Goal: Task Accomplishment & Management: Manage account settings

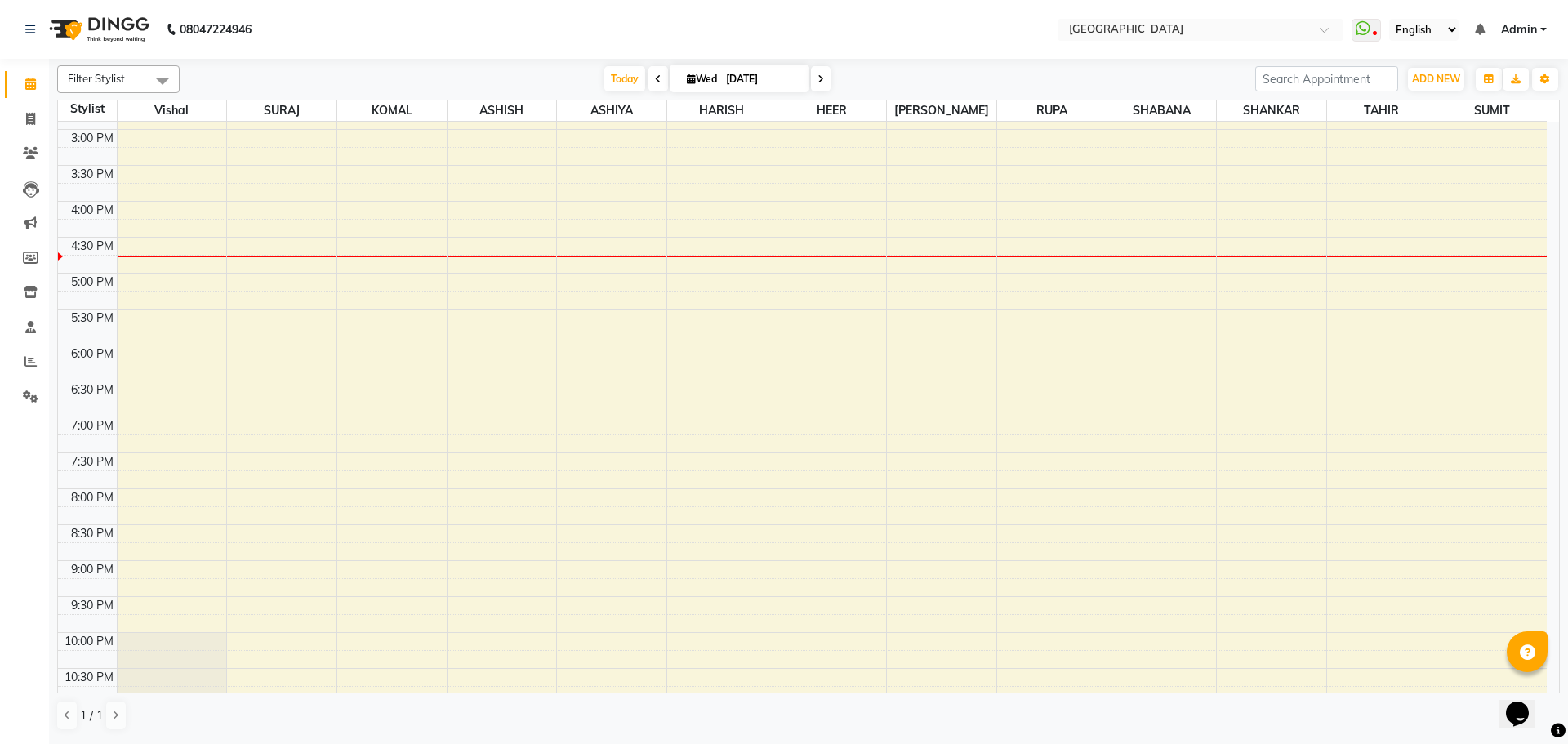
scroll to position [331, 0]
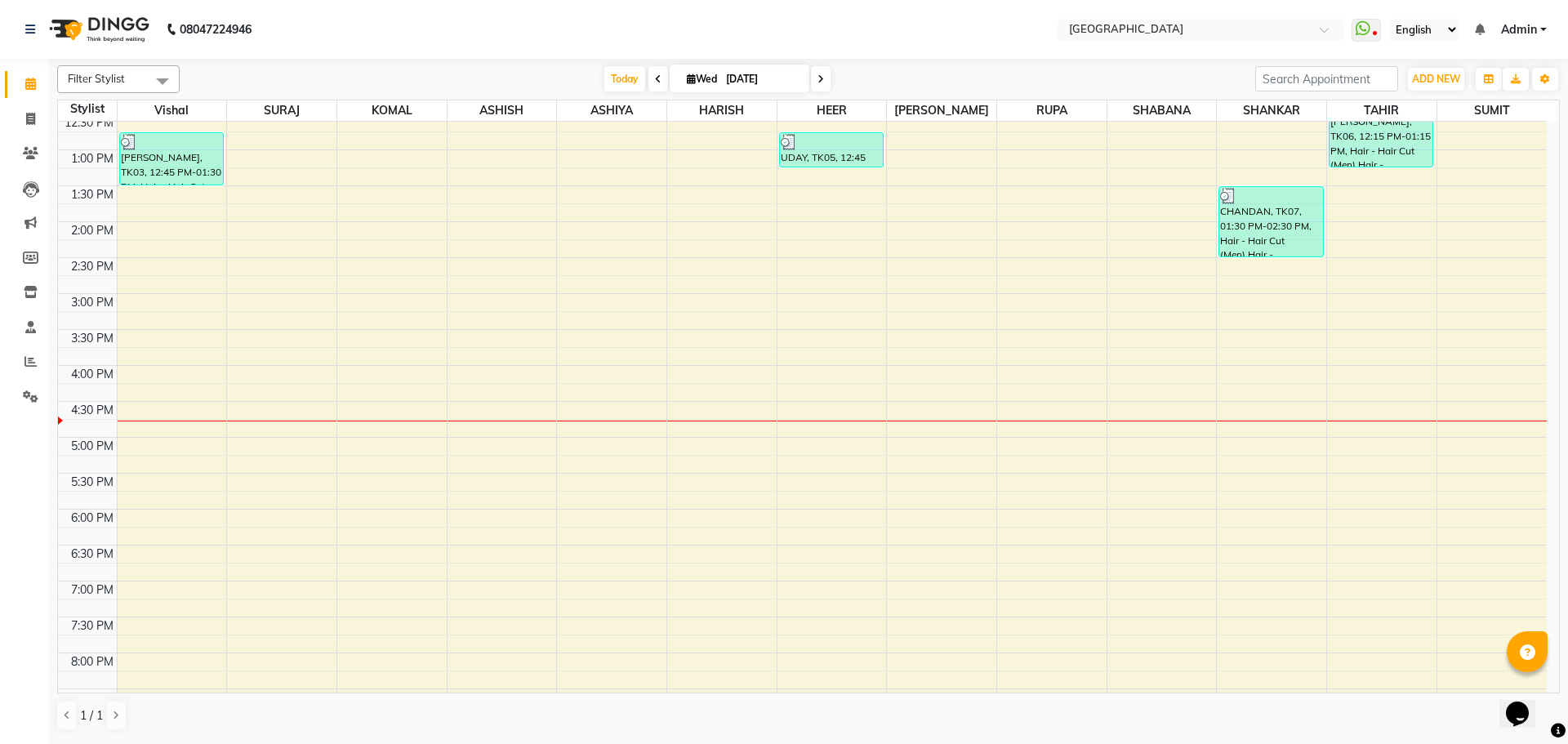
click at [165, 352] on div "8:00 AM 8:30 AM 9:00 AM 9:30 AM 10:00 AM 10:30 AM 11:00 AM 11:30 AM 12:00 PM 12…" at bounding box center [802, 365] width 1489 height 1149
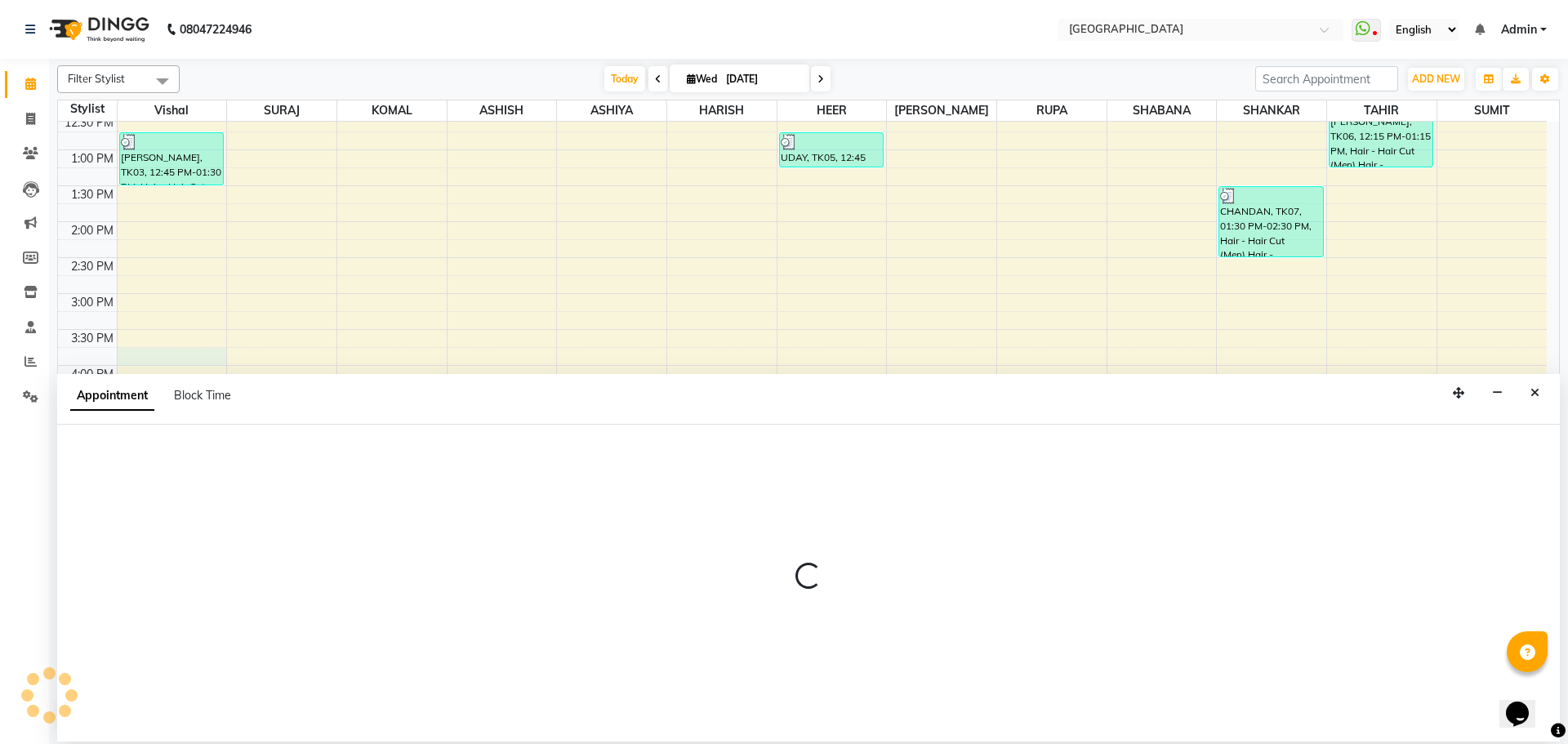
select select "6520"
select select "tentative"
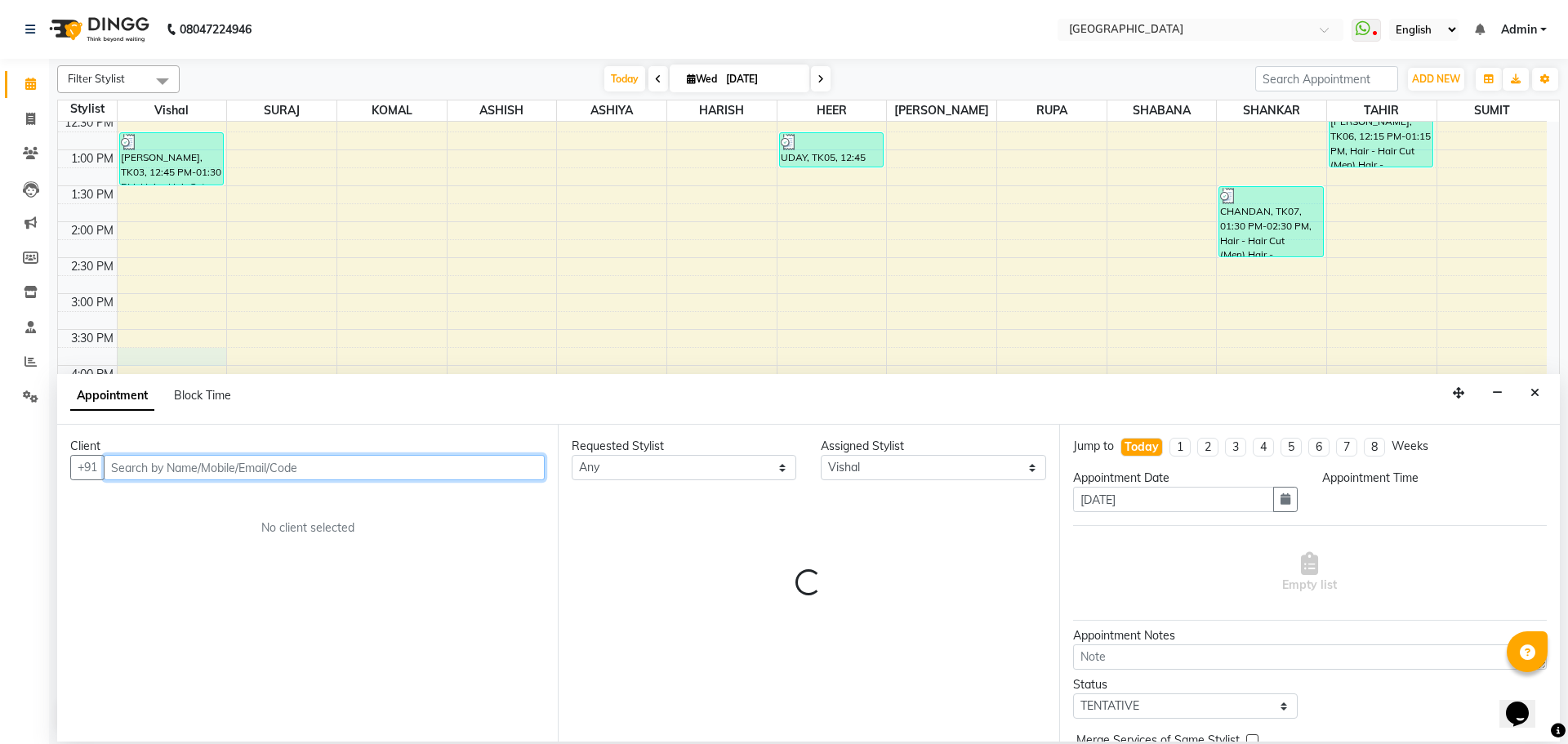
select select "945"
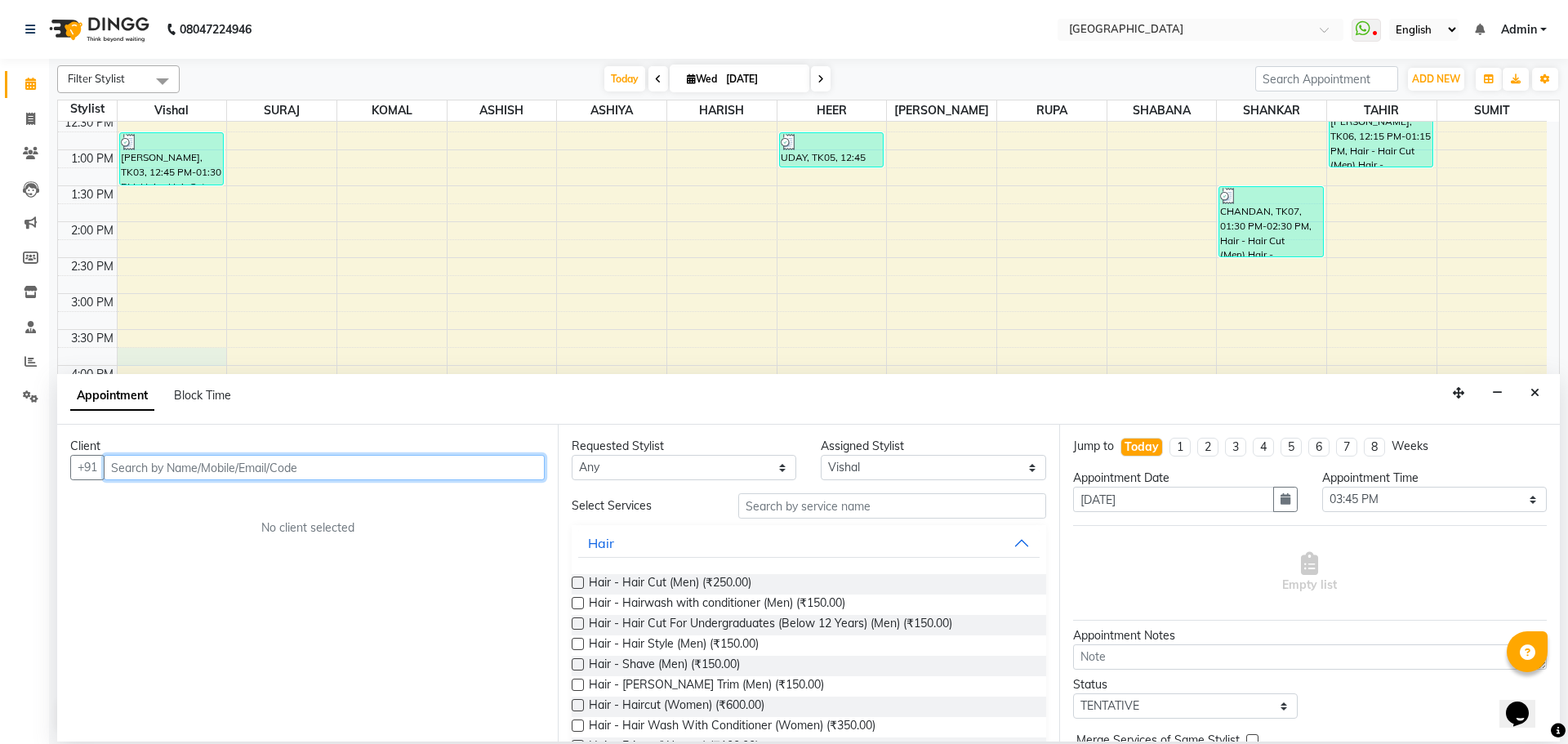
click at [493, 473] on input "text" at bounding box center [324, 467] width 441 height 26
click at [715, 586] on span "Hair - Hair Cut (Men) (₹250.00)" at bounding box center [670, 583] width 163 height 20
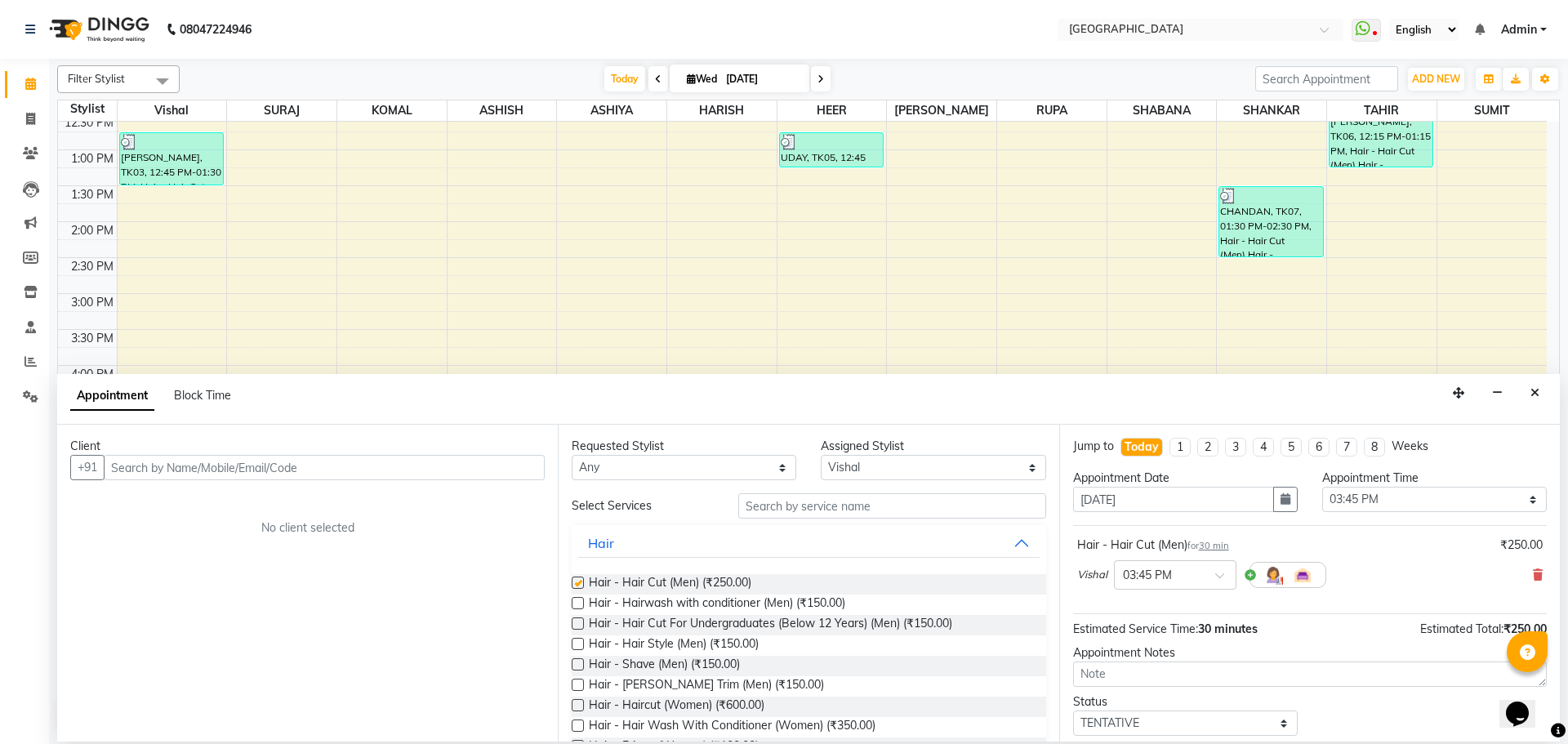
checkbox input "false"
click at [511, 473] on input "text" at bounding box center [324, 467] width 441 height 26
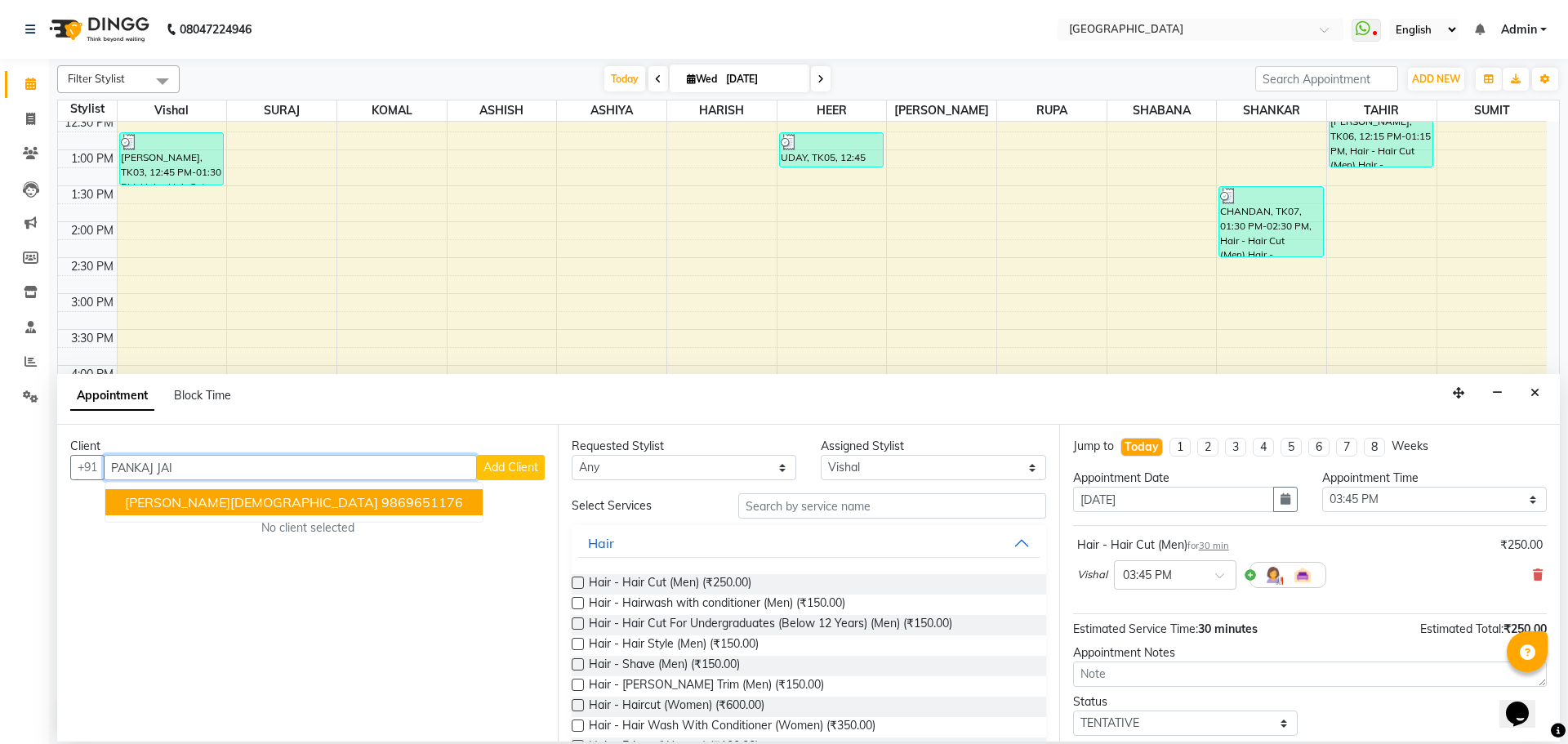
click at [381, 505] on ngb-highlight "9869651176" at bounding box center [422, 502] width 82 height 16
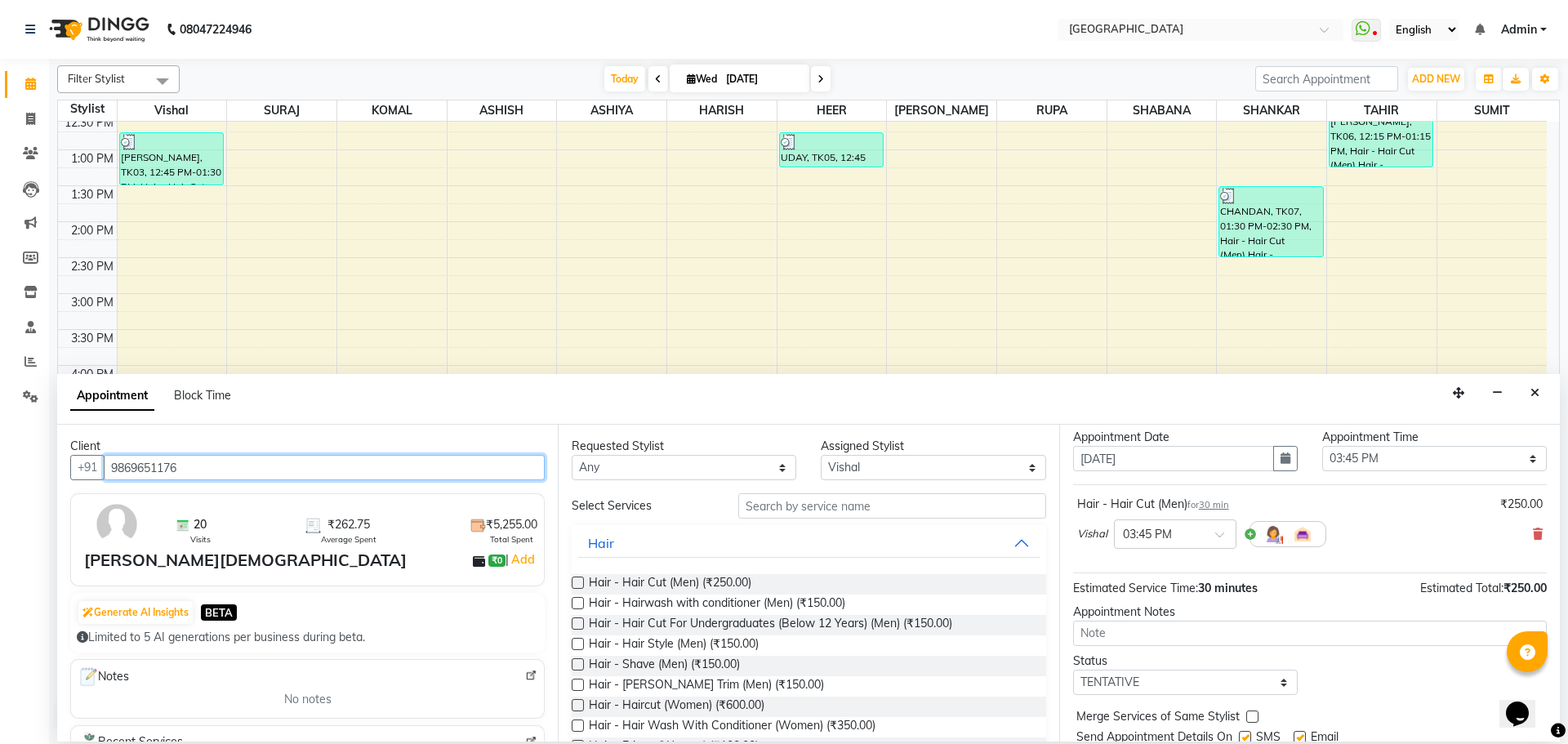
scroll to position [97, 0]
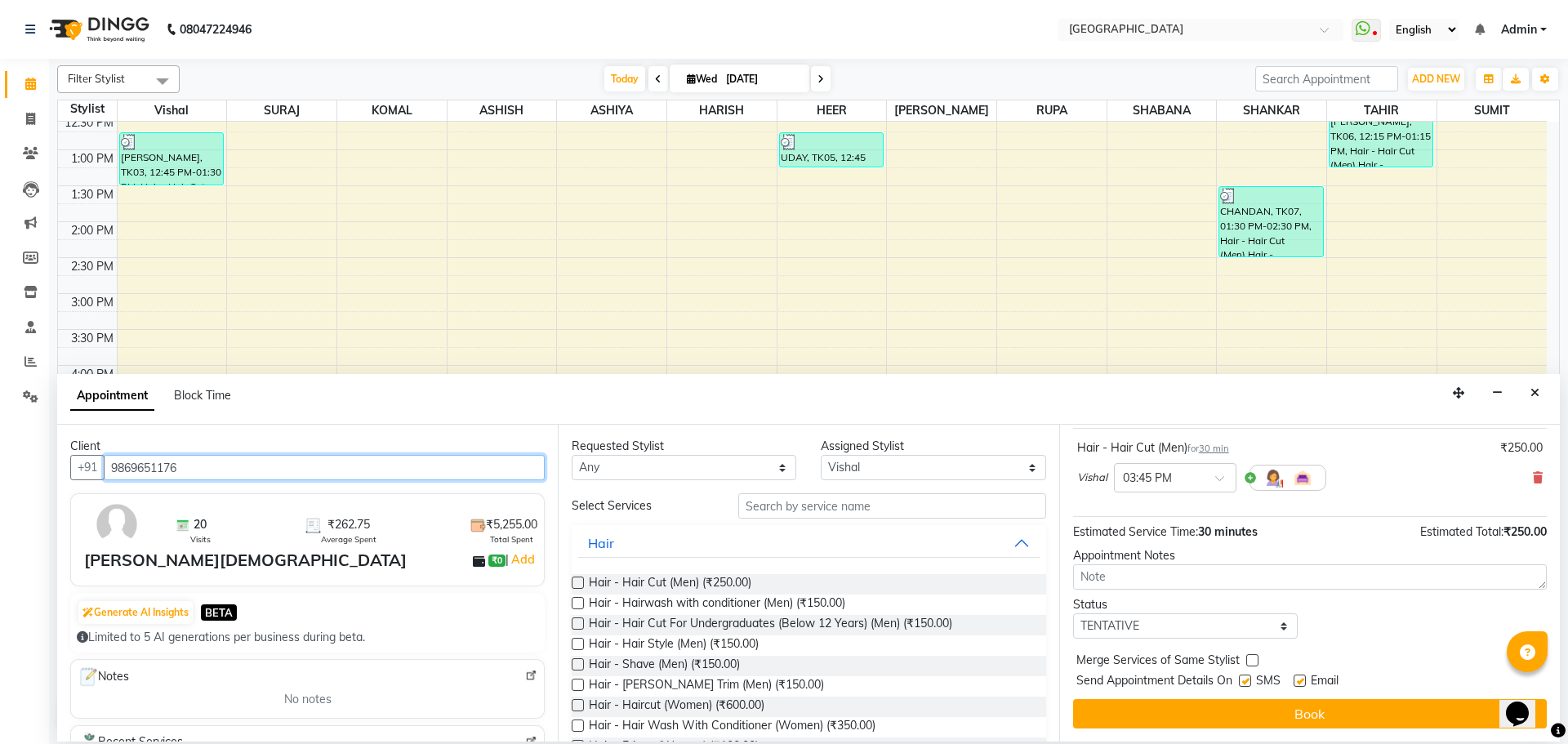
type input "9869651176"
click at [1254, 661] on label at bounding box center [1252, 659] width 12 height 12
click at [1254, 661] on input "checkbox" at bounding box center [1251, 661] width 10 height 10
checkbox input "true"
click at [1254, 637] on select "Select TENTATIVE CONFIRM CHECK-IN UPCOMING" at bounding box center [1185, 625] width 224 height 26
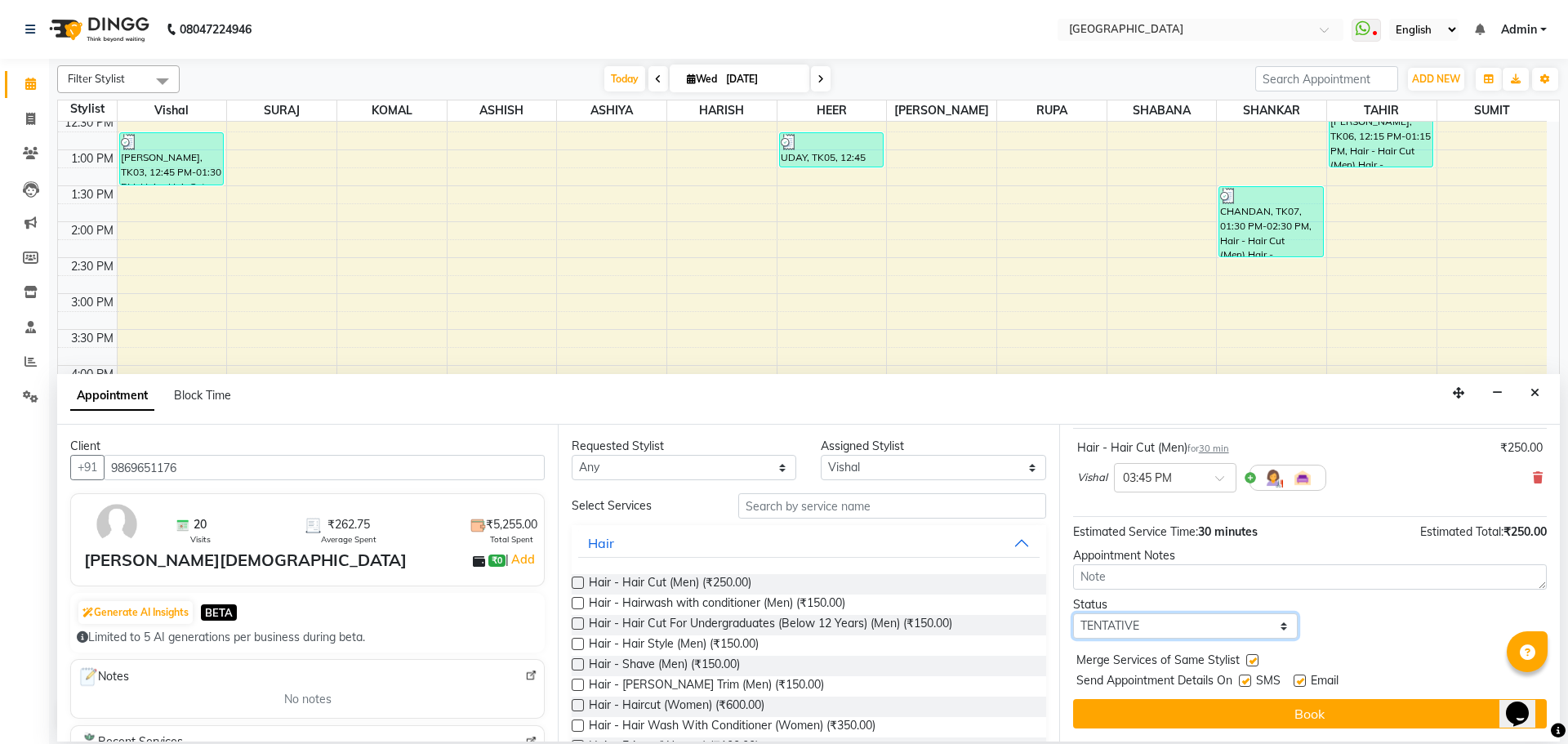
select select "check-in"
click at [1073, 613] on select "Select TENTATIVE CONFIRM CHECK-IN UPCOMING" at bounding box center [1185, 625] width 224 height 26
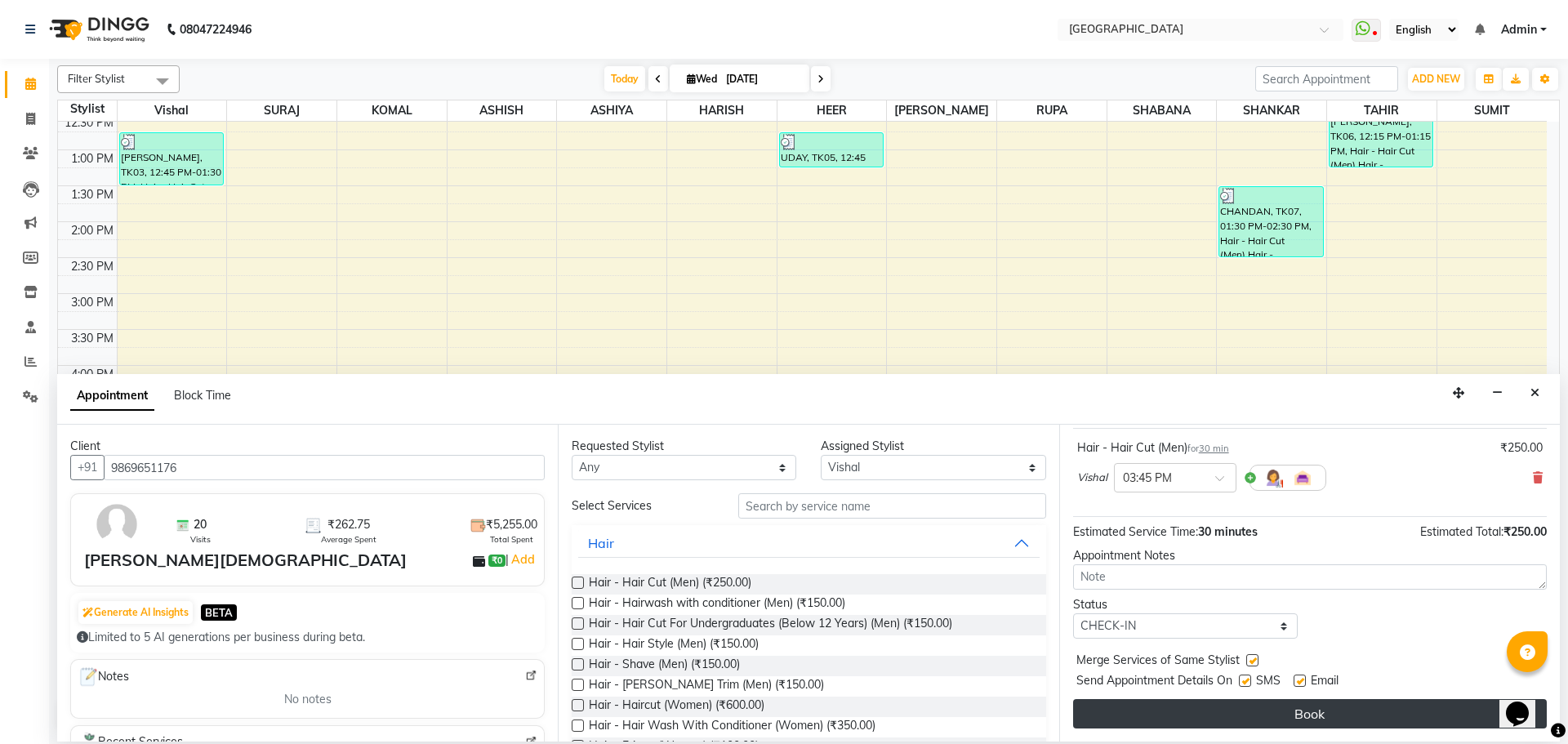
click at [1281, 705] on button "Book" at bounding box center [1310, 714] width 473 height 29
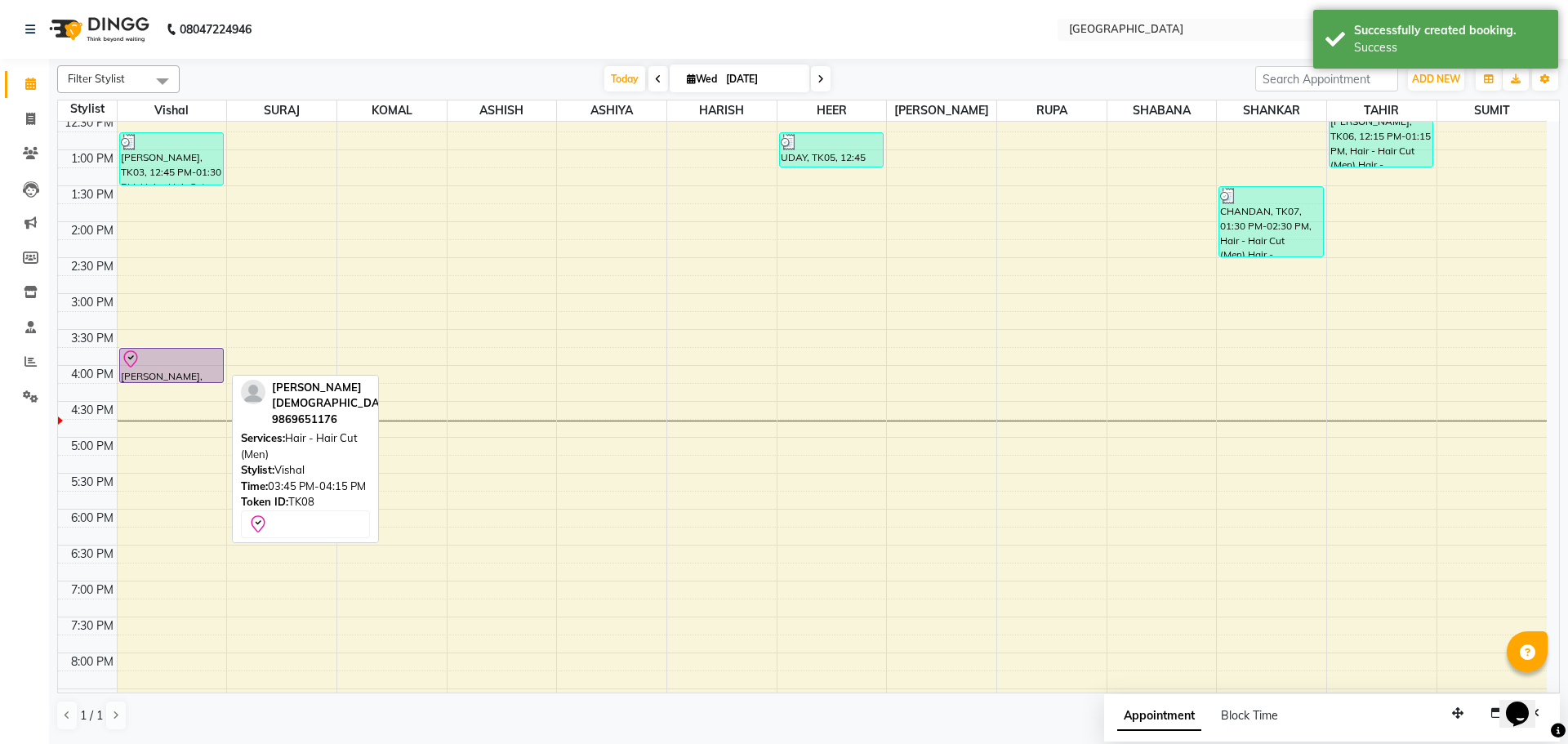
click at [170, 360] on div at bounding box center [171, 359] width 102 height 20
select select "8"
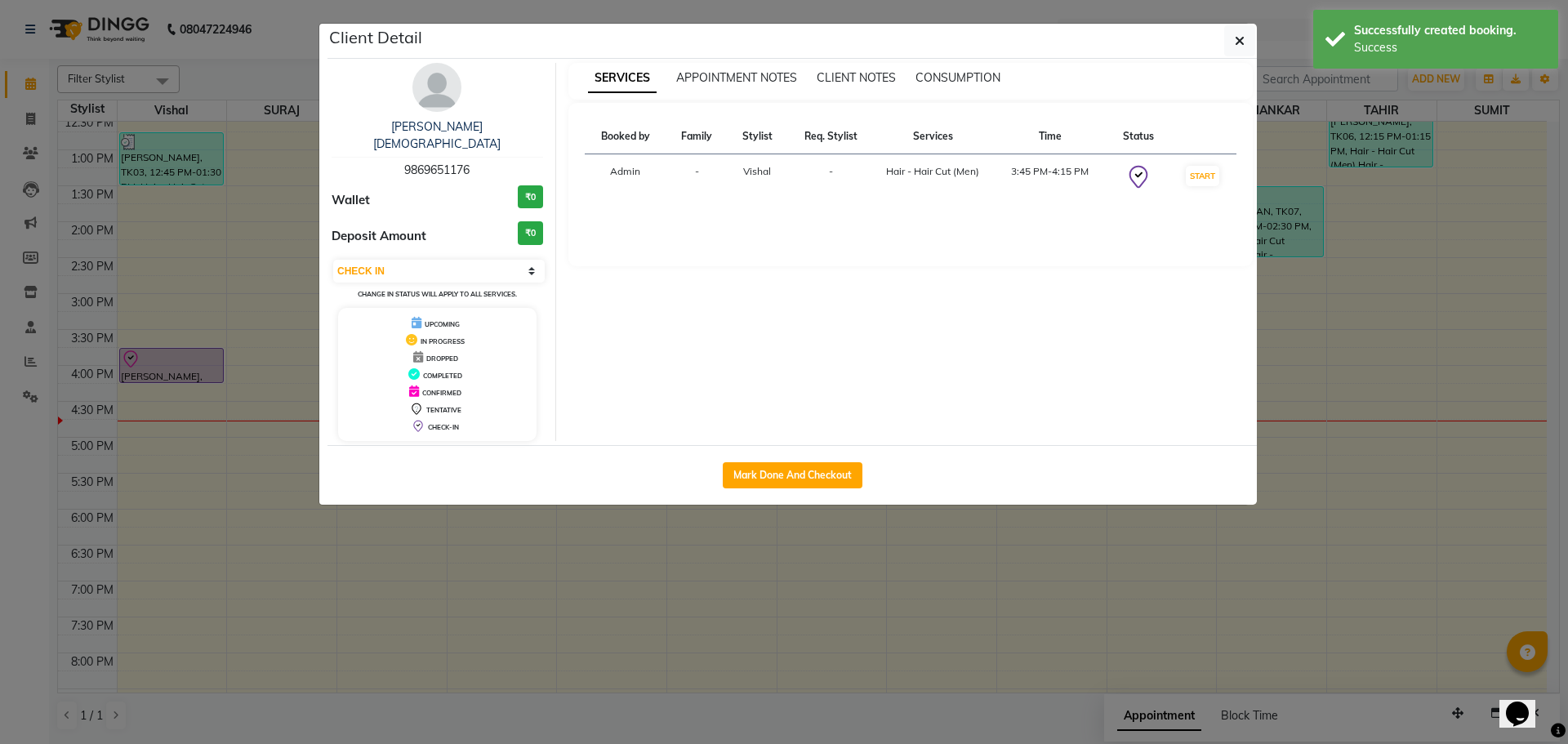
click at [28, 161] on ngb-modal-window "Client Detail [PERSON_NAME] 9869651176 Wallet ₹0 Deposit Amount ₹0 Select IN SE…" at bounding box center [784, 372] width 1568 height 744
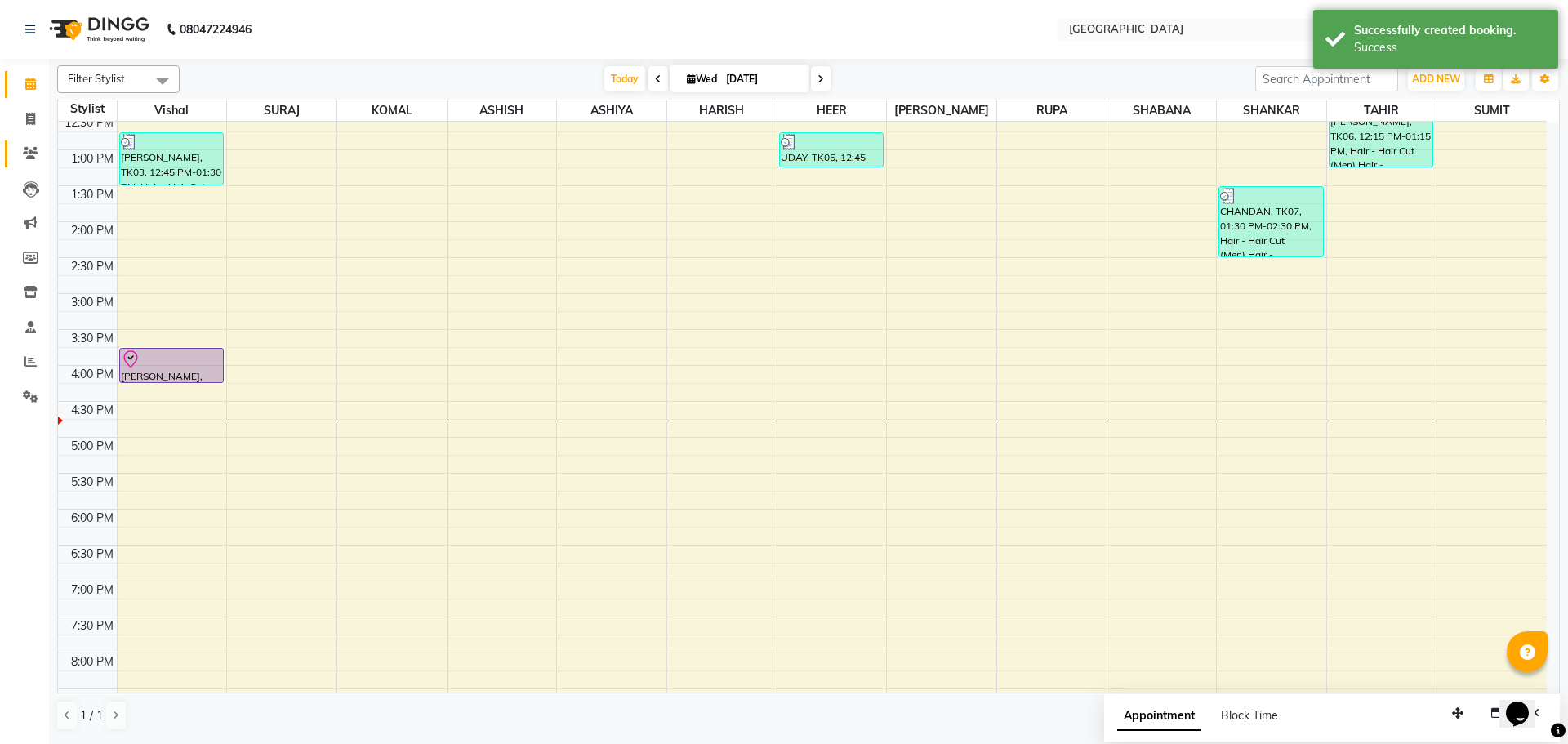
click at [30, 153] on icon at bounding box center [30, 153] width 15 height 12
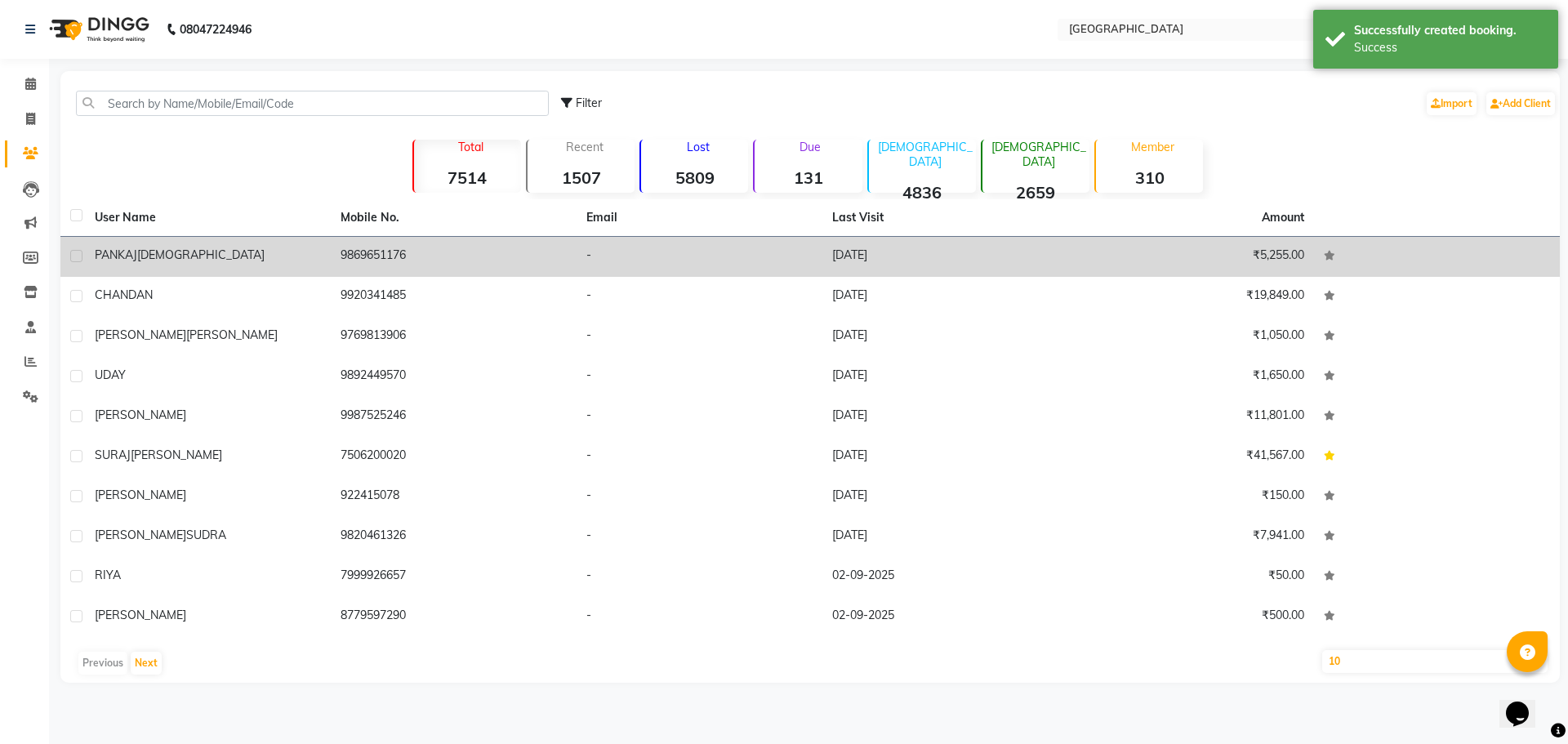
click at [140, 253] on span "[DEMOGRAPHIC_DATA]" at bounding box center [201, 254] width 127 height 14
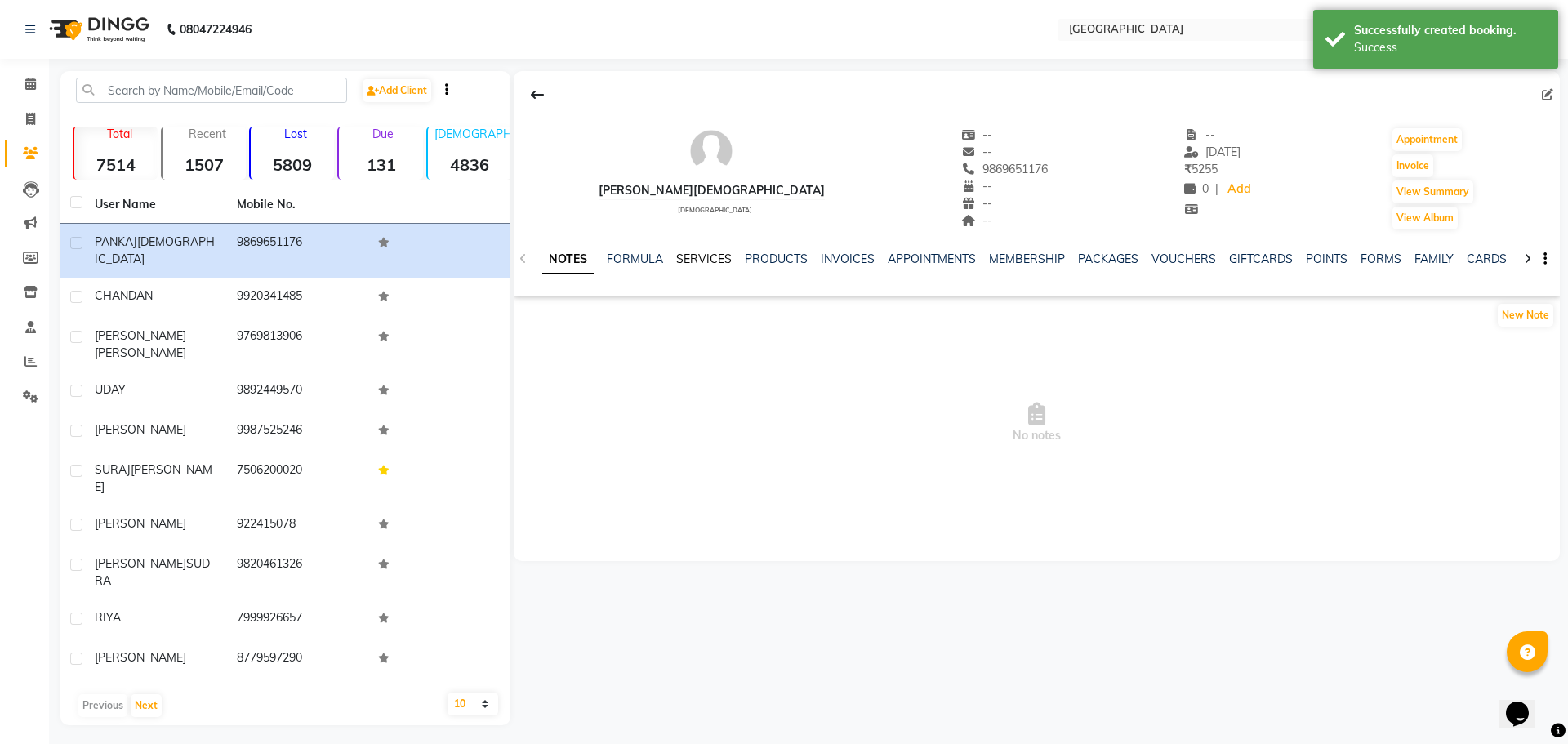
click at [710, 258] on link "SERVICES" at bounding box center [704, 258] width 55 height 14
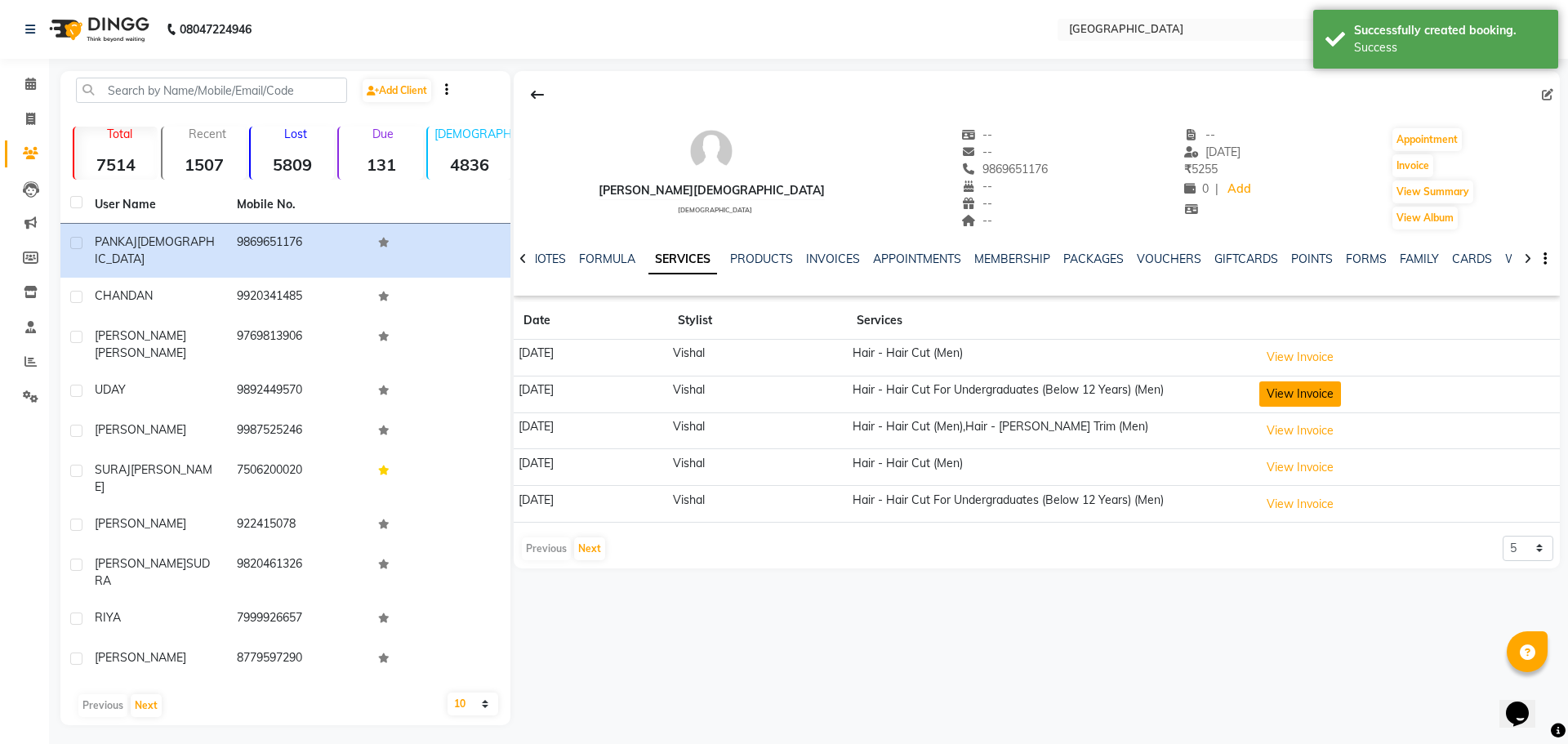
click at [1322, 383] on button "View Invoice" at bounding box center [1300, 393] width 82 height 26
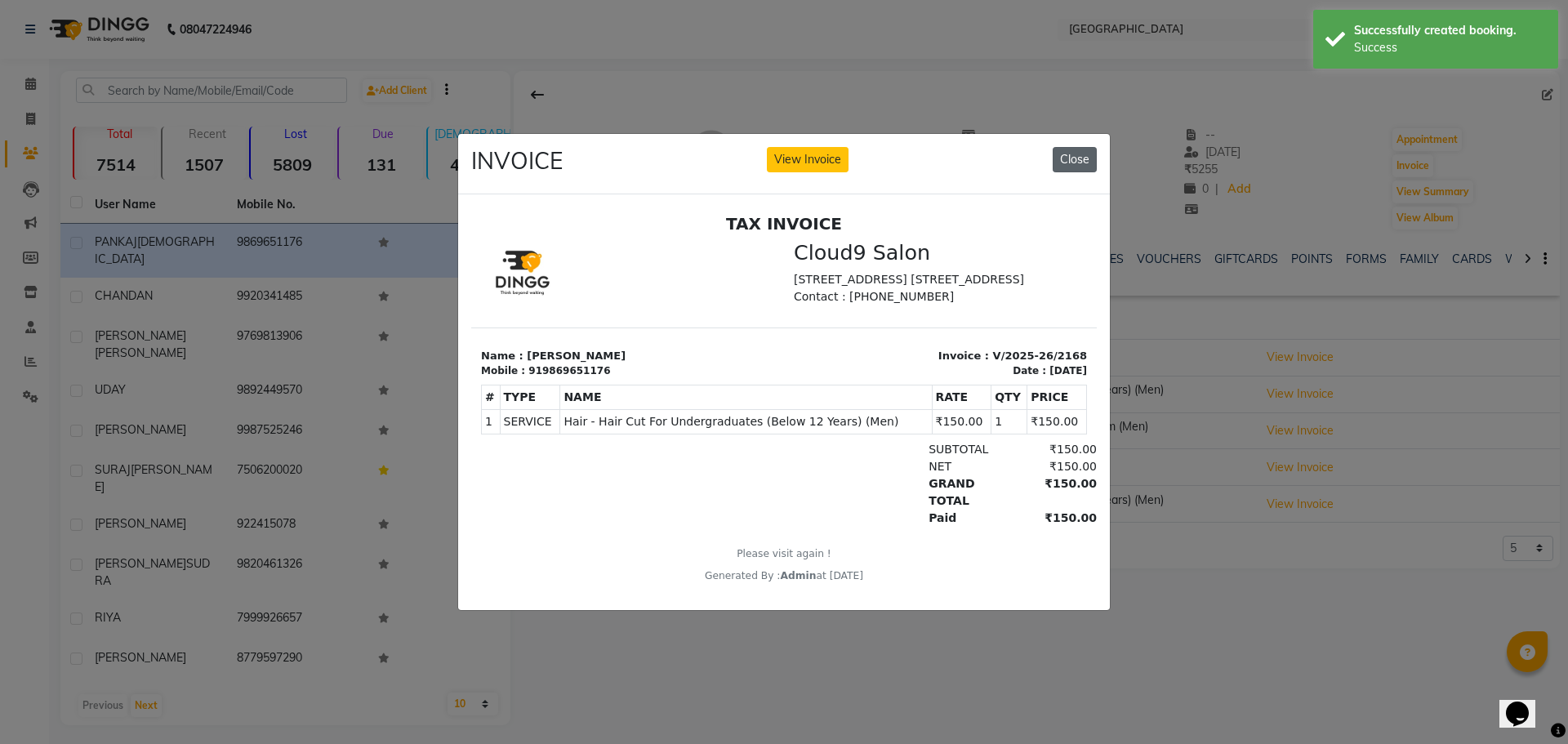
click at [1078, 153] on button "Close" at bounding box center [1075, 160] width 44 height 26
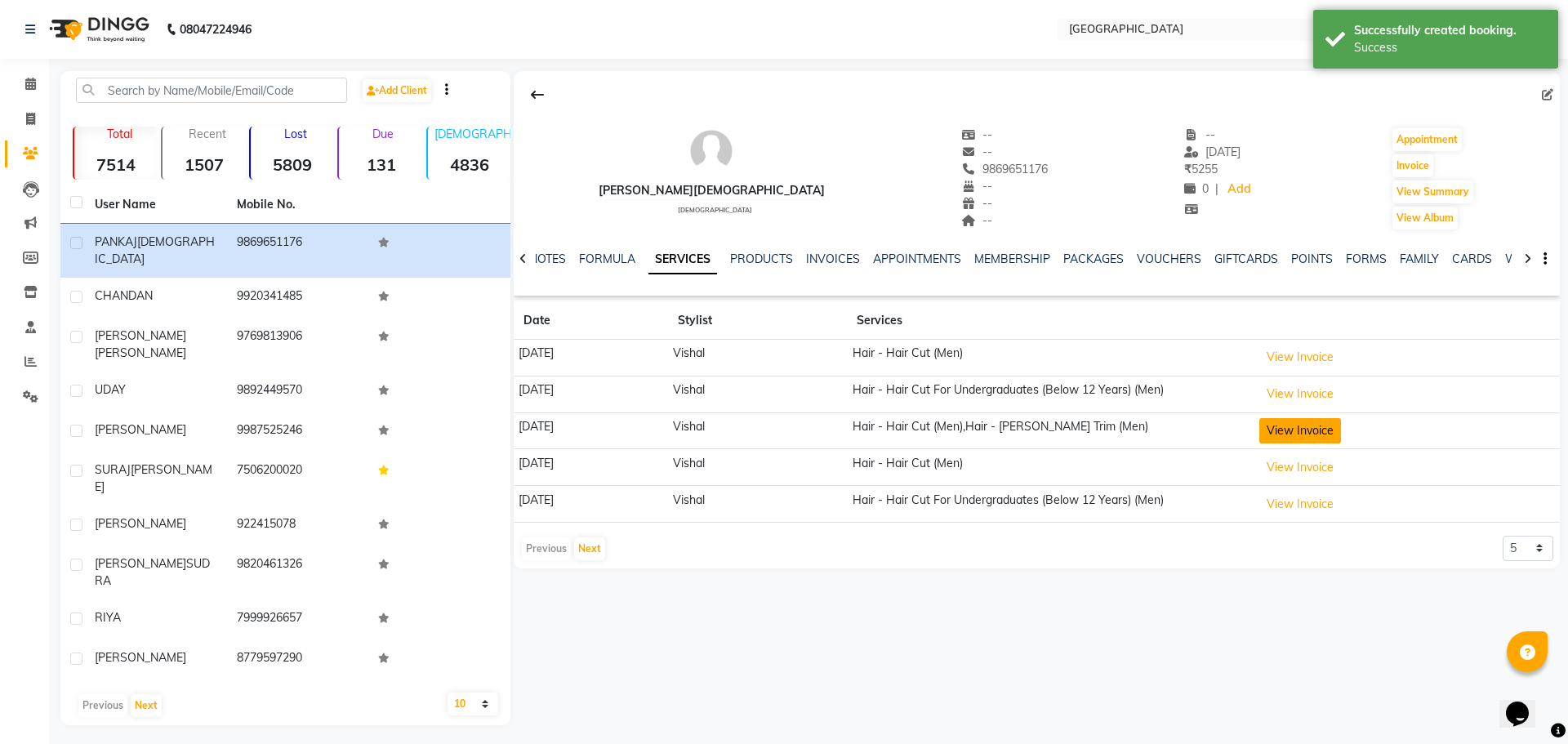
click at [1311, 435] on button "View Invoice" at bounding box center [1300, 430] width 82 height 26
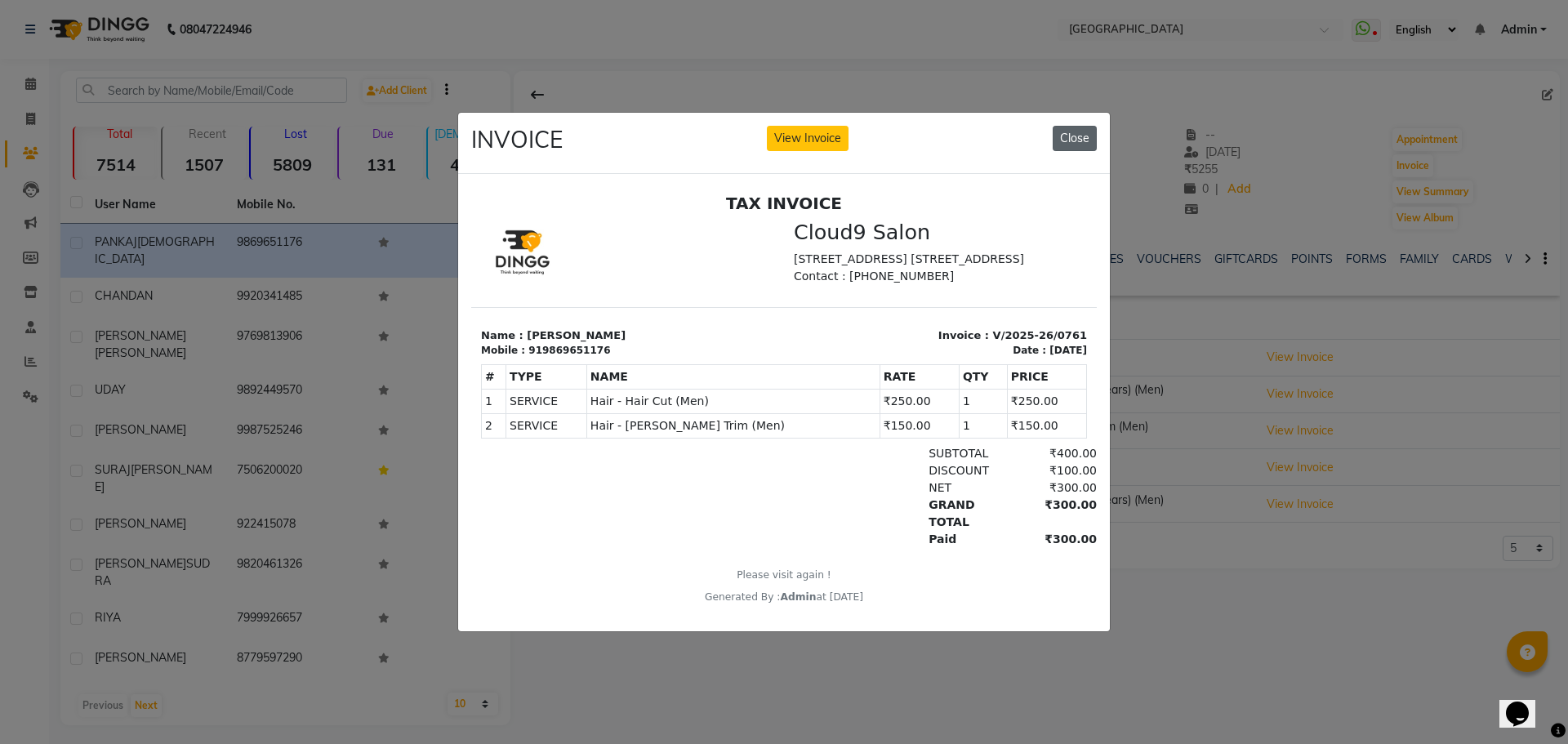
click at [1074, 131] on button "Close" at bounding box center [1075, 138] width 44 height 26
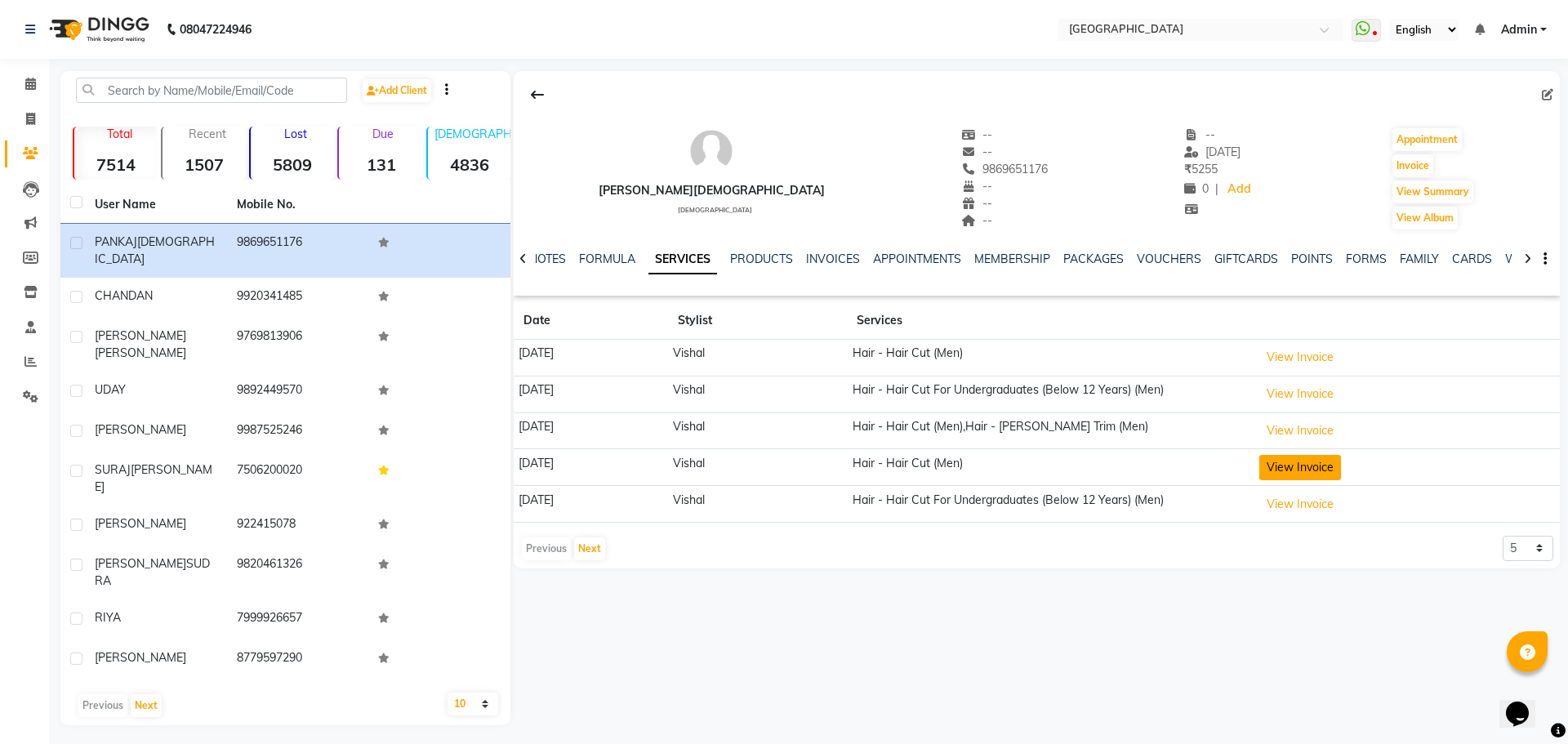
click at [1328, 465] on button "View Invoice" at bounding box center [1300, 467] width 82 height 26
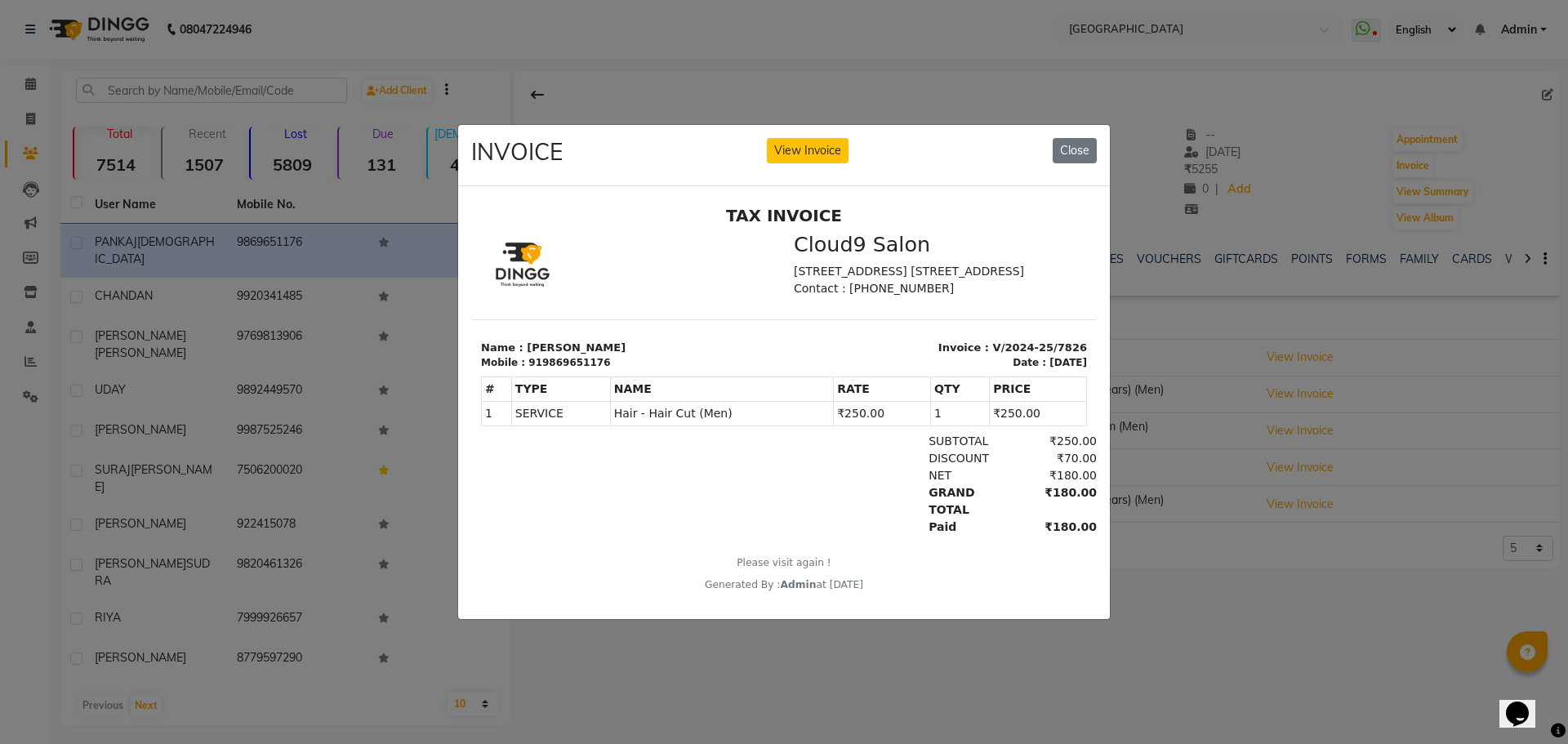
click at [1056, 166] on div "INVOICE View Invoice Close" at bounding box center [784, 155] width 652 height 61
click at [1066, 150] on button "Close" at bounding box center [1075, 150] width 44 height 26
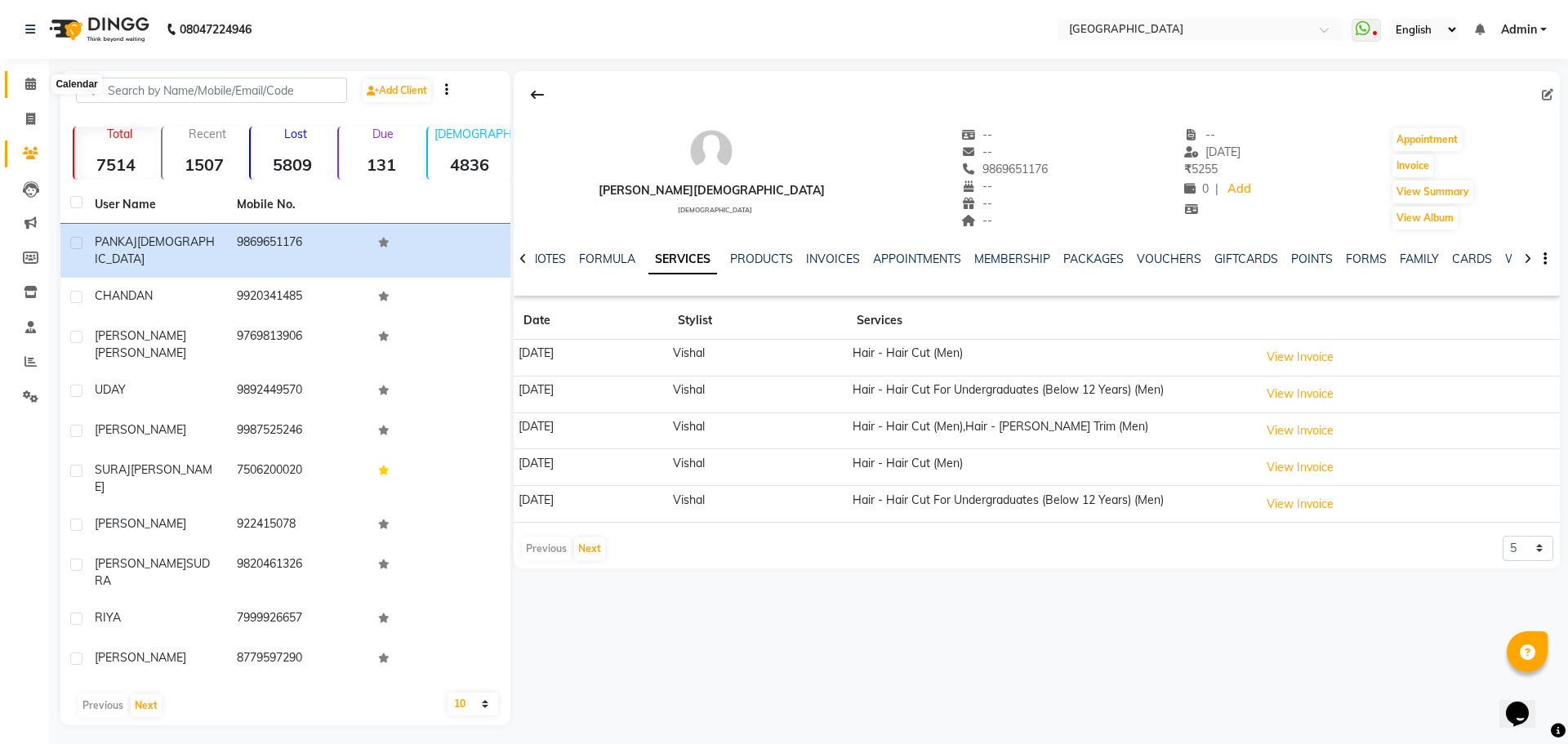
click at [31, 84] on icon at bounding box center [30, 84] width 10 height 12
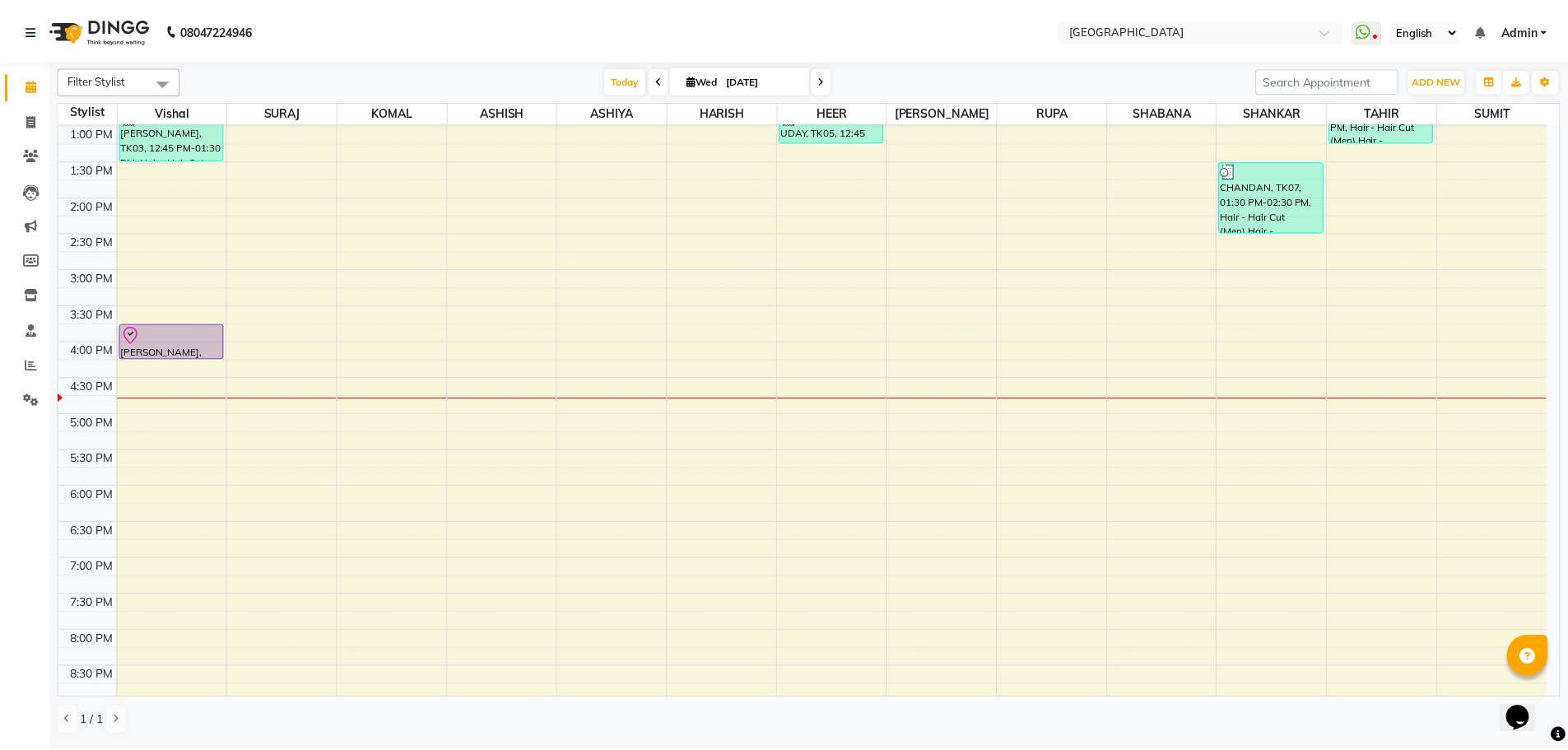
scroll to position [336, 0]
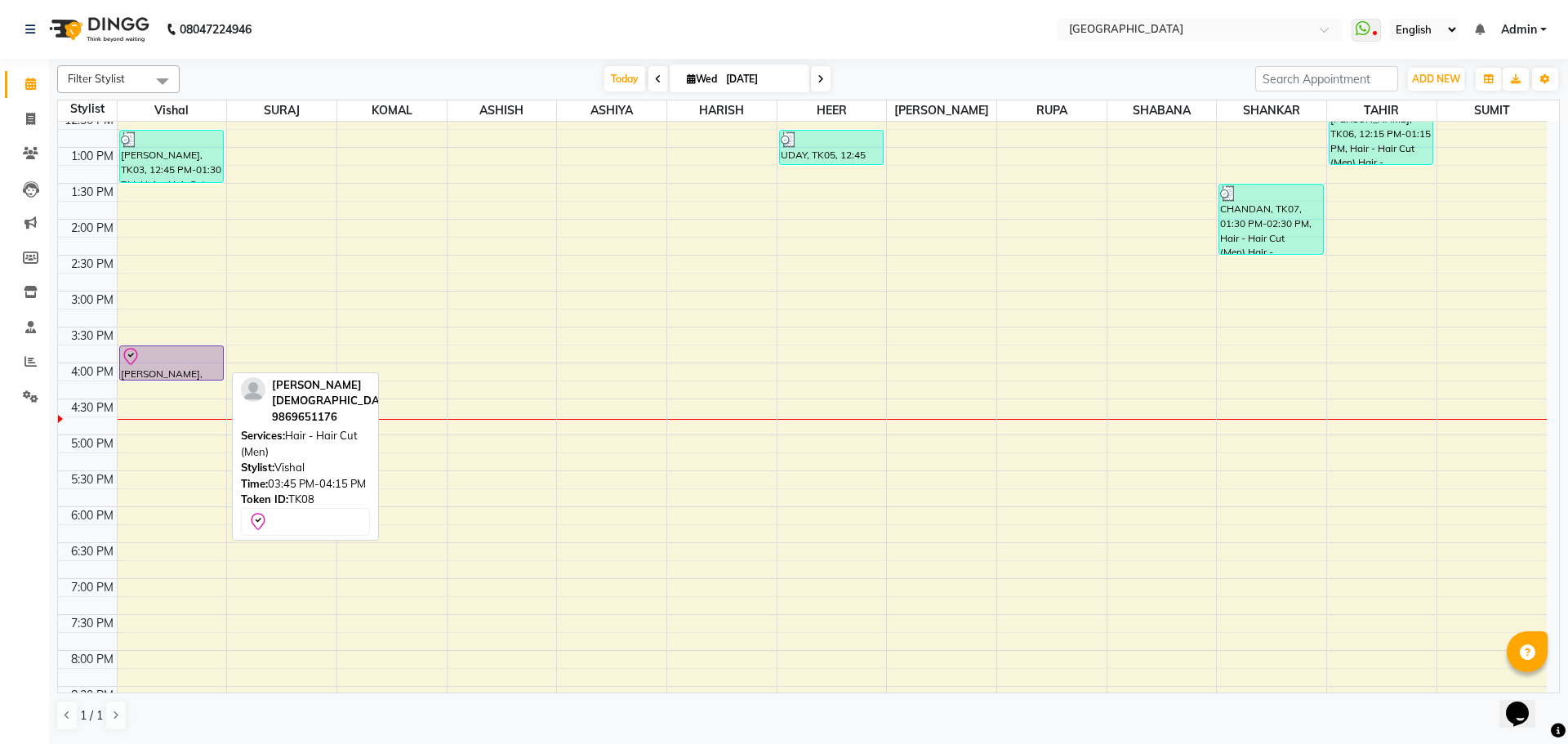
click at [188, 354] on div at bounding box center [171, 356] width 102 height 20
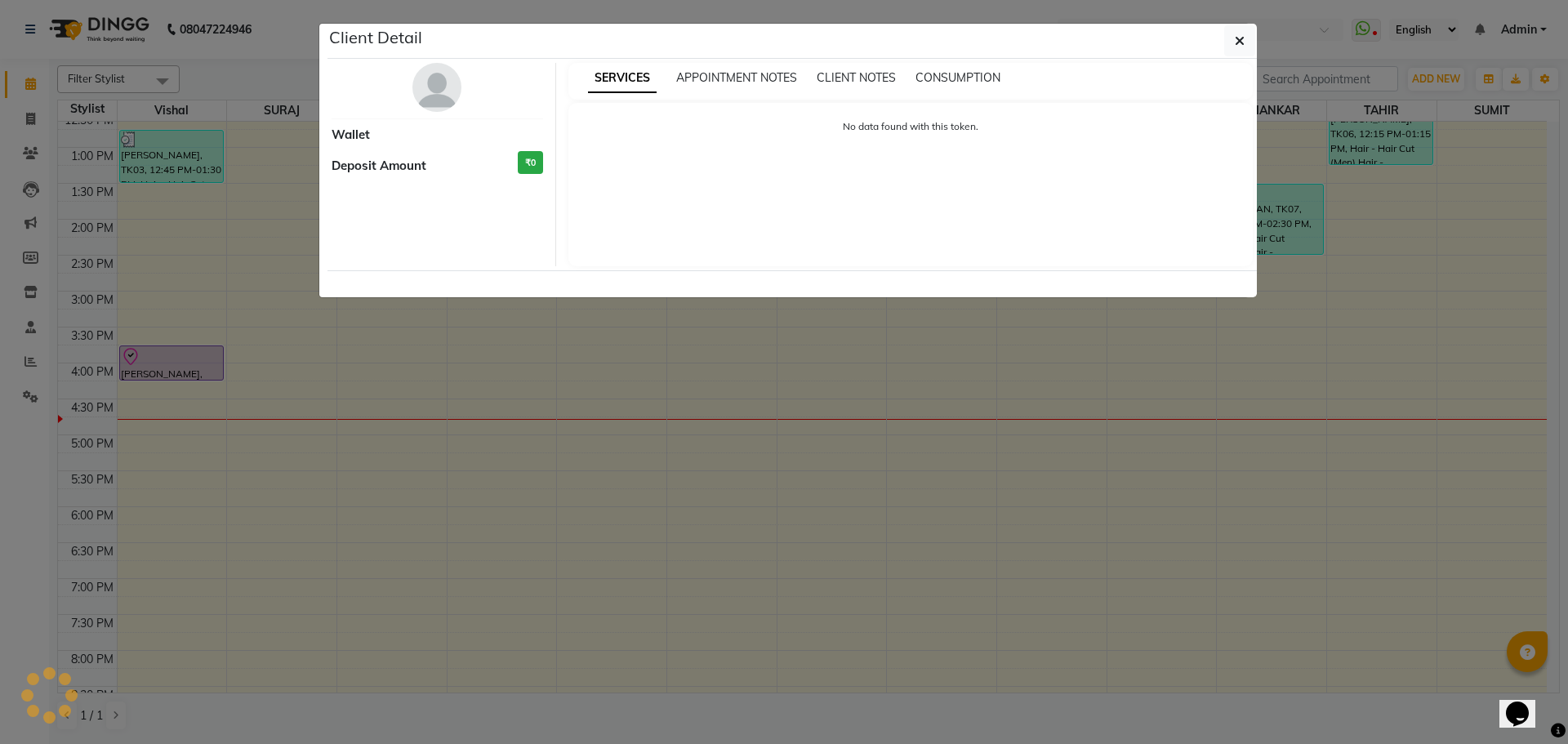
select select "8"
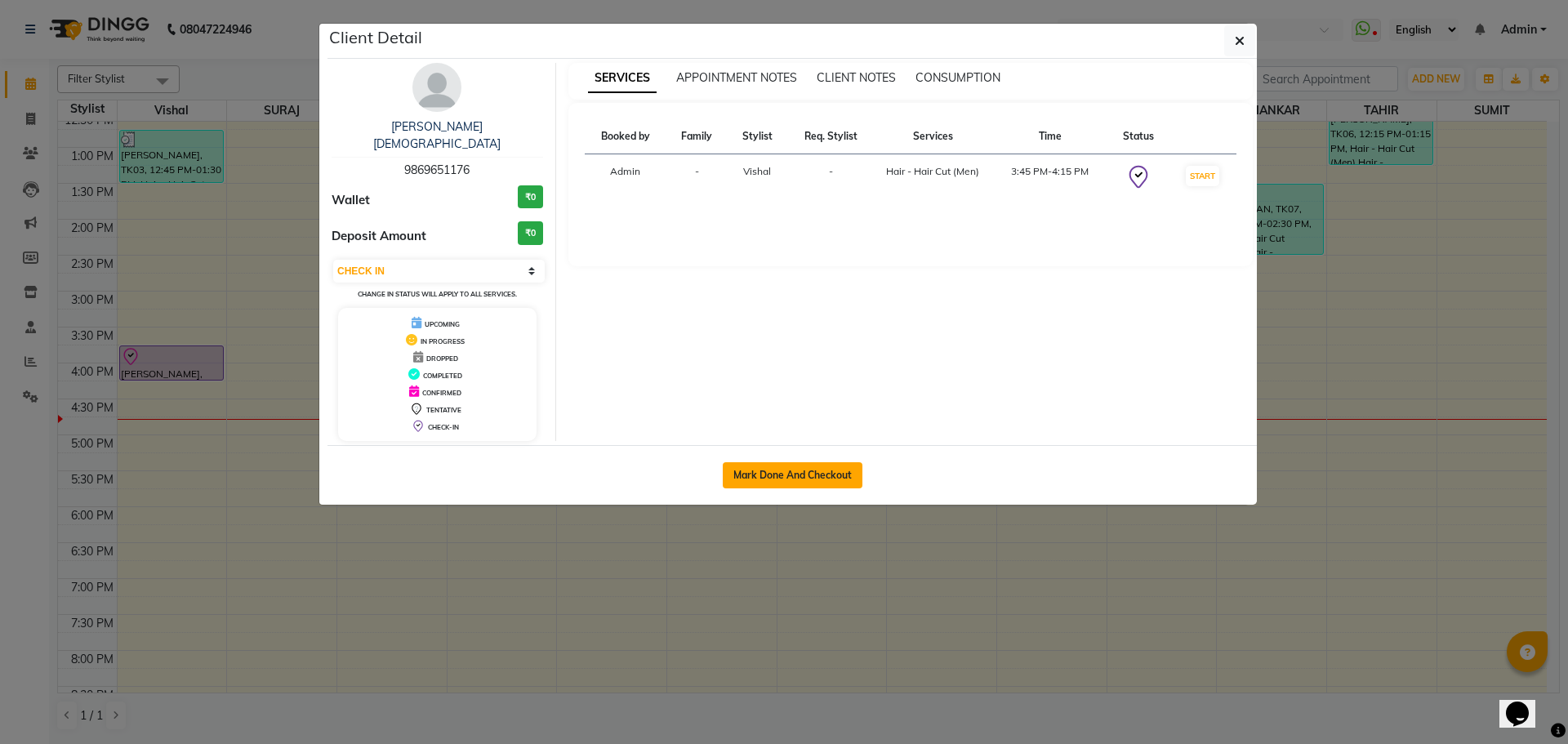
click at [825, 462] on button "Mark Done And Checkout" at bounding box center [793, 475] width 140 height 27
select select "508"
select select "service"
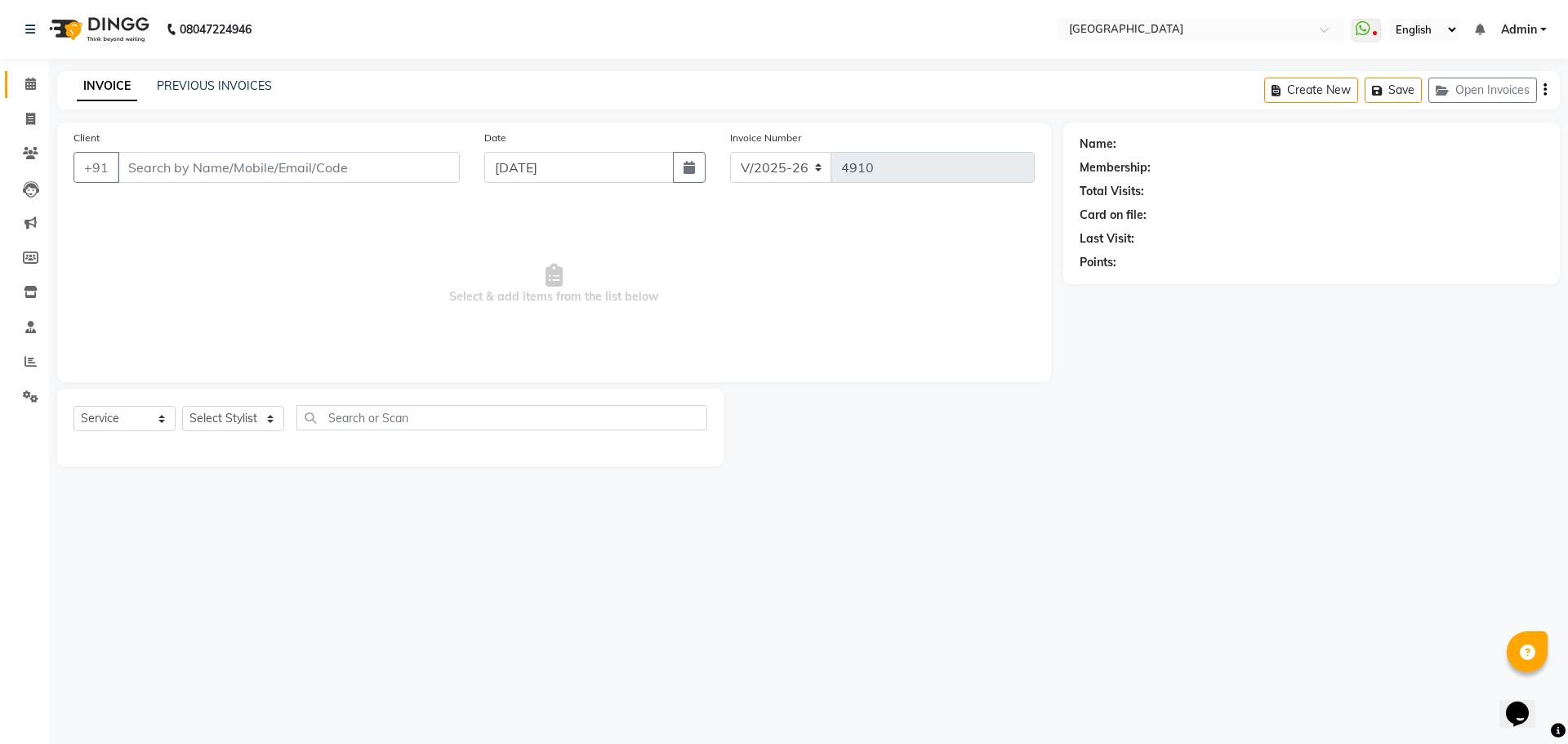
type input "9869651176"
select select "6520"
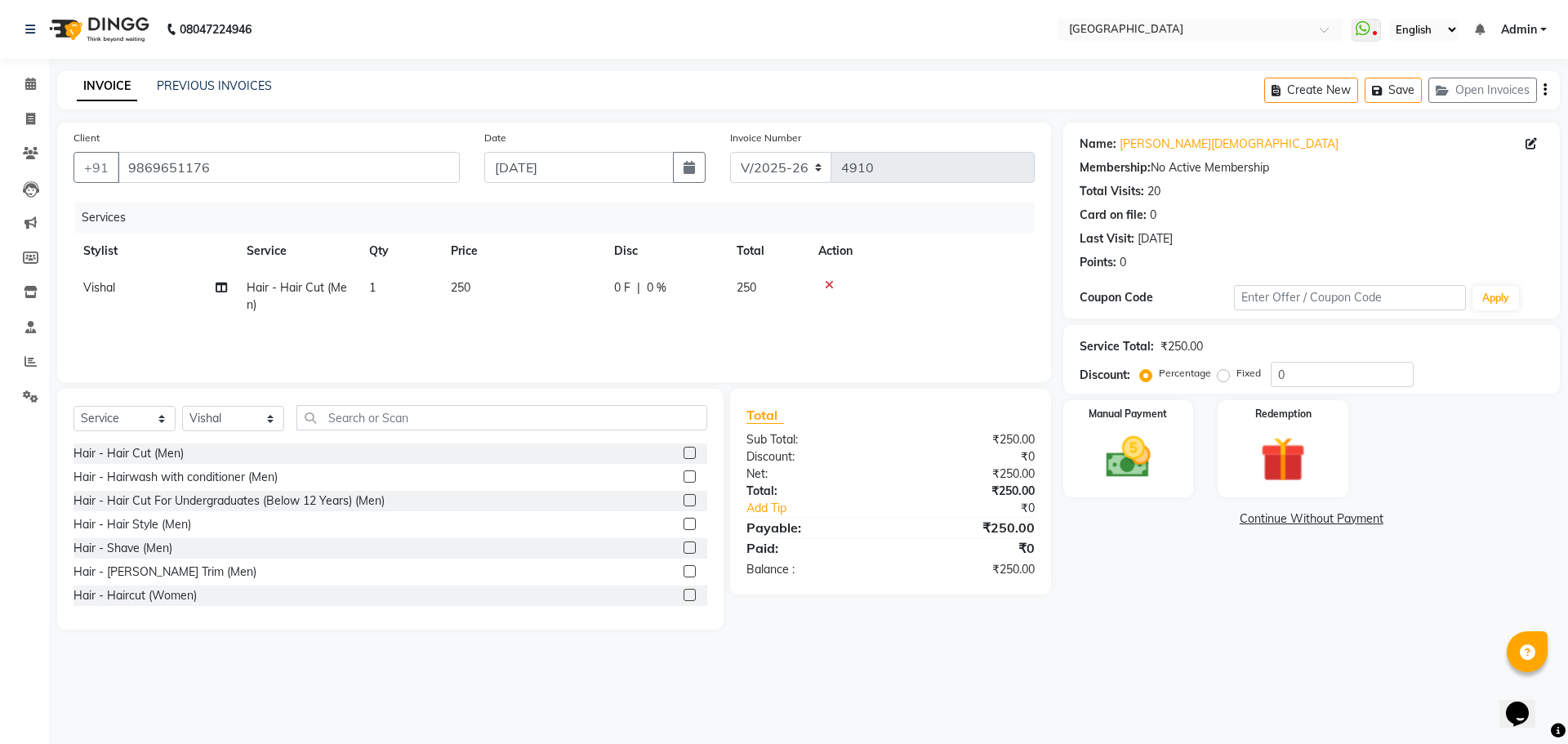
click at [741, 294] on span "250" at bounding box center [746, 287] width 20 height 14
select select "6520"
click at [774, 299] on input "0" at bounding box center [788, 292] width 49 height 26
click at [764, 294] on input "0" at bounding box center [788, 292] width 49 height 26
type input "20"
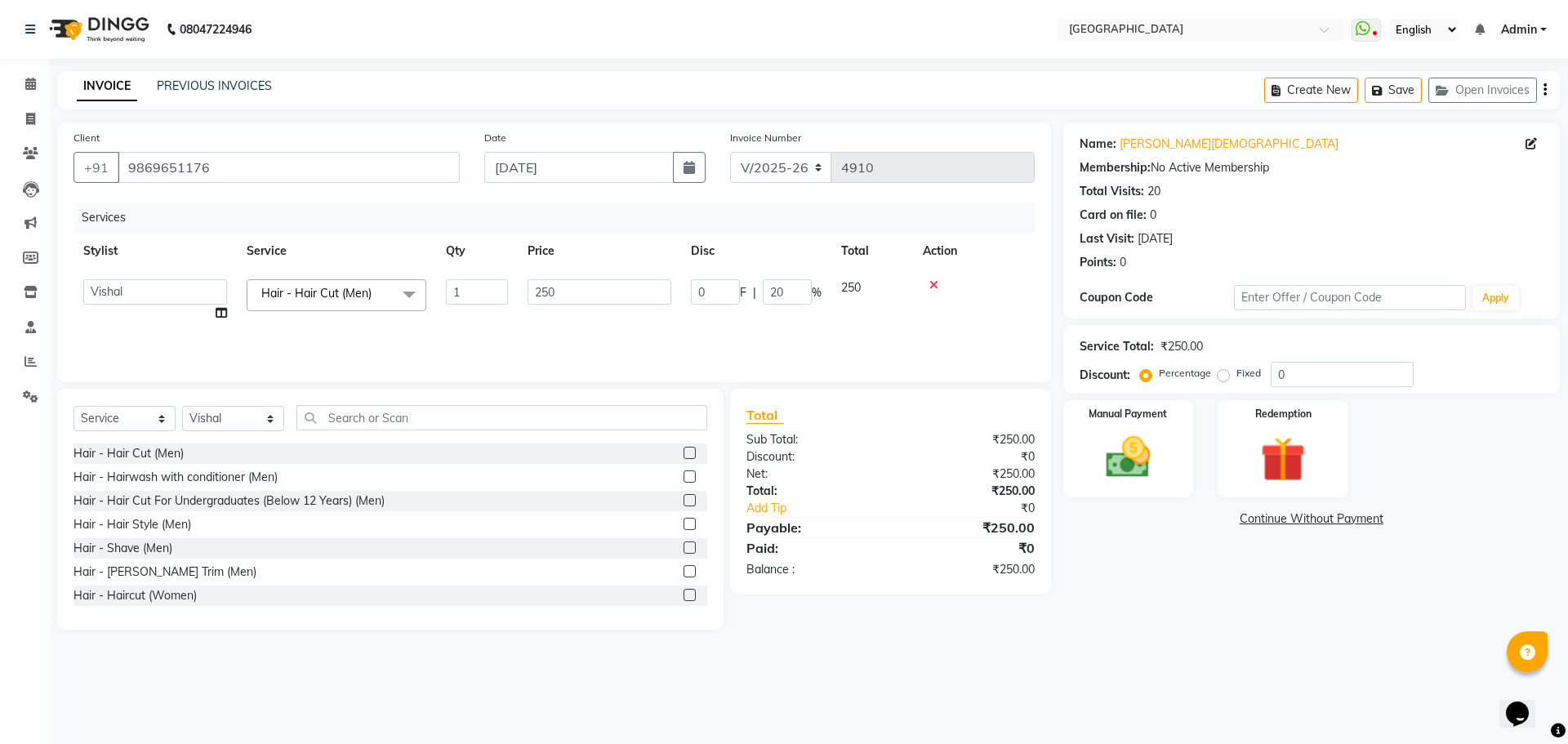
click at [925, 329] on div "Services Stylist Service Qty Price Disc Total Action ASHISH [PERSON_NAME] [PERS…" at bounding box center [553, 284] width 961 height 163
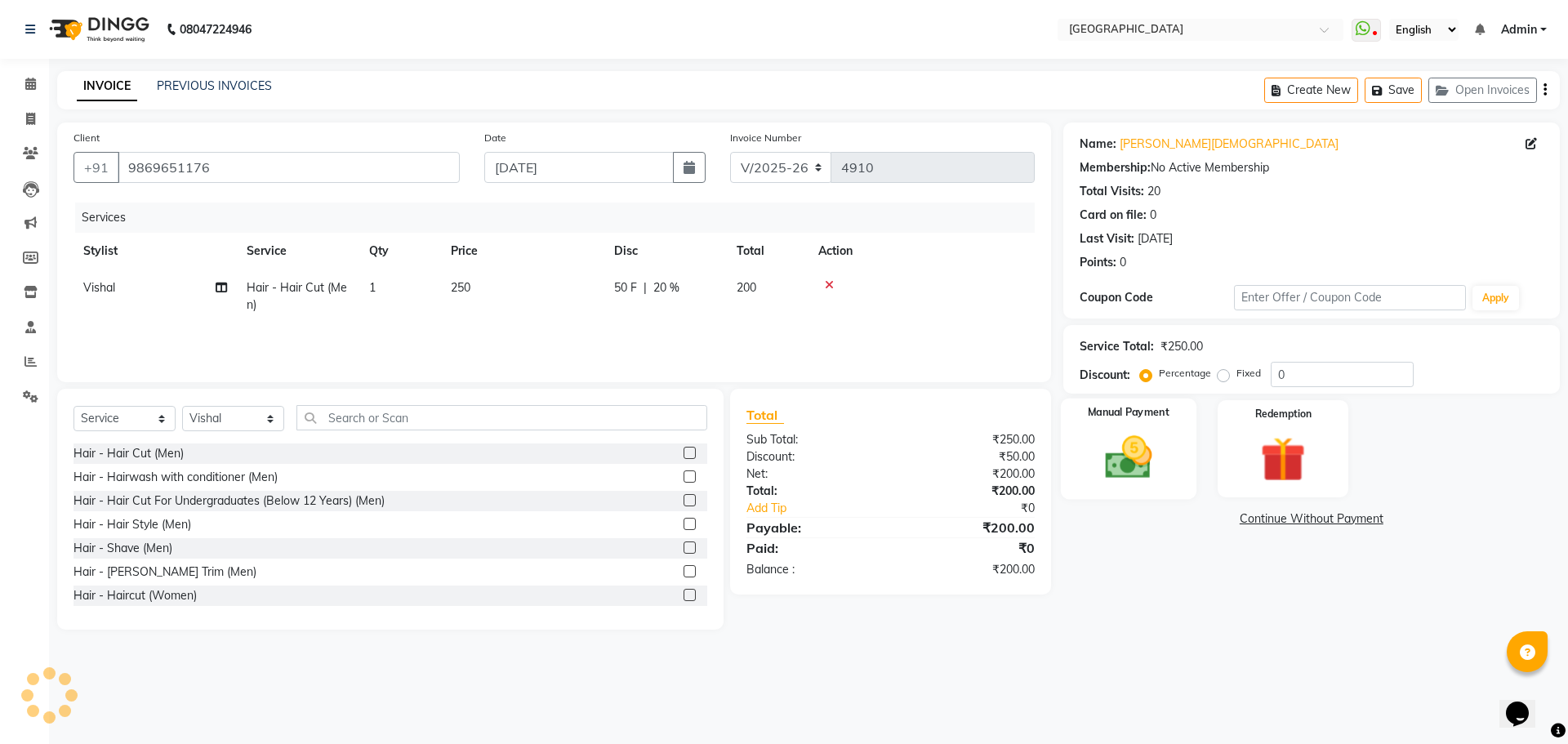
click at [1136, 473] on img at bounding box center [1128, 457] width 76 height 54
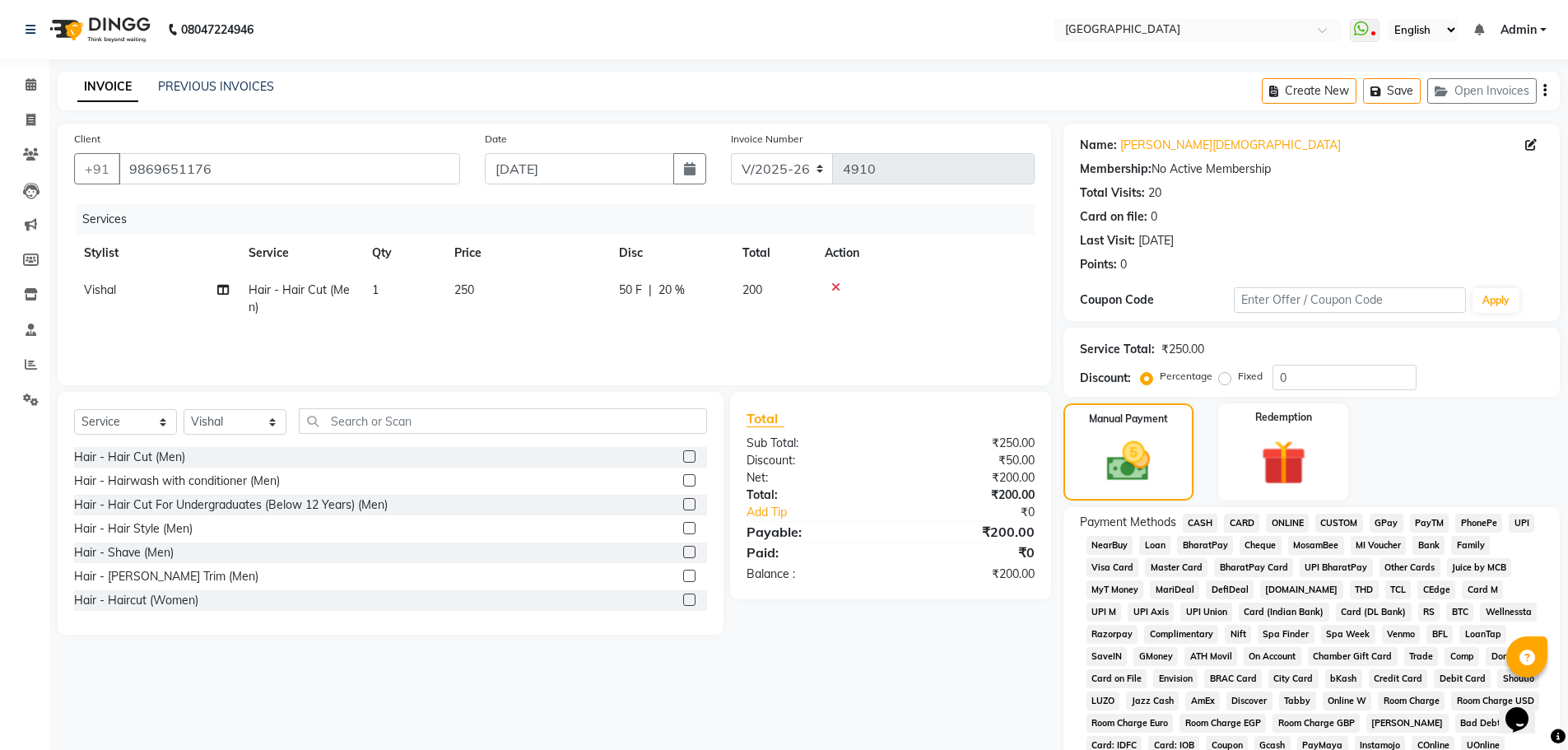
click at [1396, 516] on span "GPay" at bounding box center [1386, 523] width 34 height 19
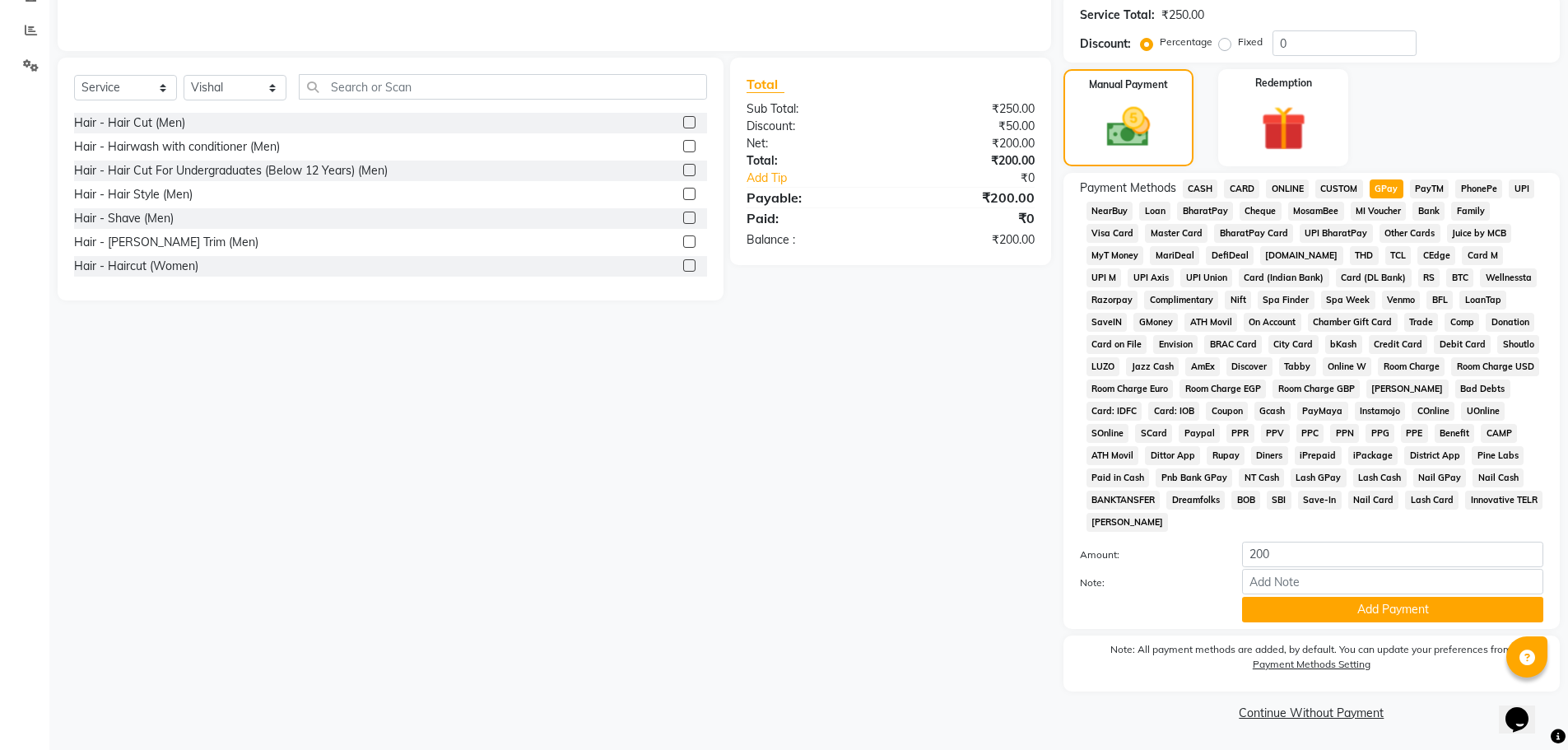
click at [1207, 189] on span "CASH" at bounding box center [1200, 189] width 35 height 19
click at [1391, 611] on button "Add Payment" at bounding box center [1393, 609] width 302 height 26
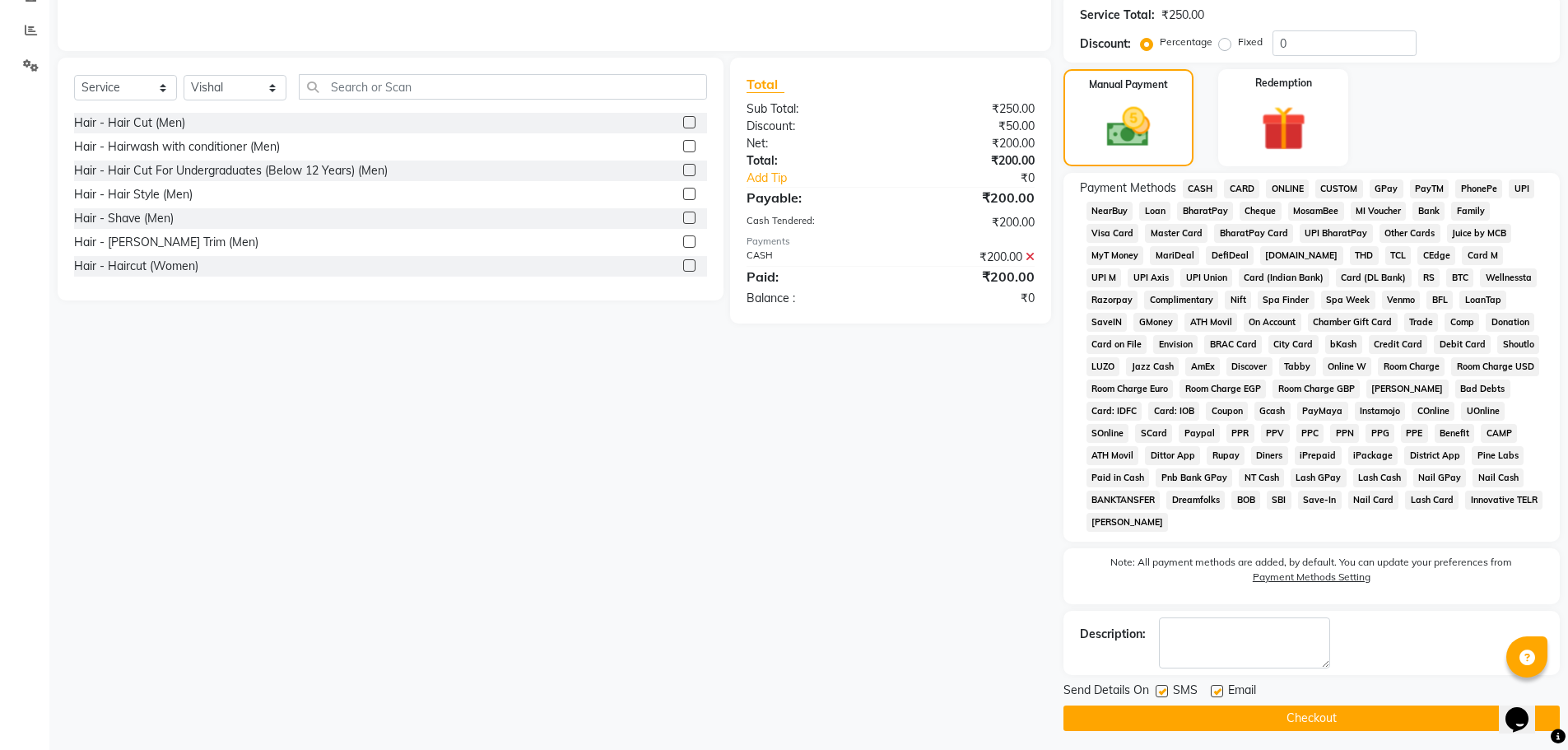
click at [1329, 706] on button "Checkout" at bounding box center [1311, 717] width 496 height 26
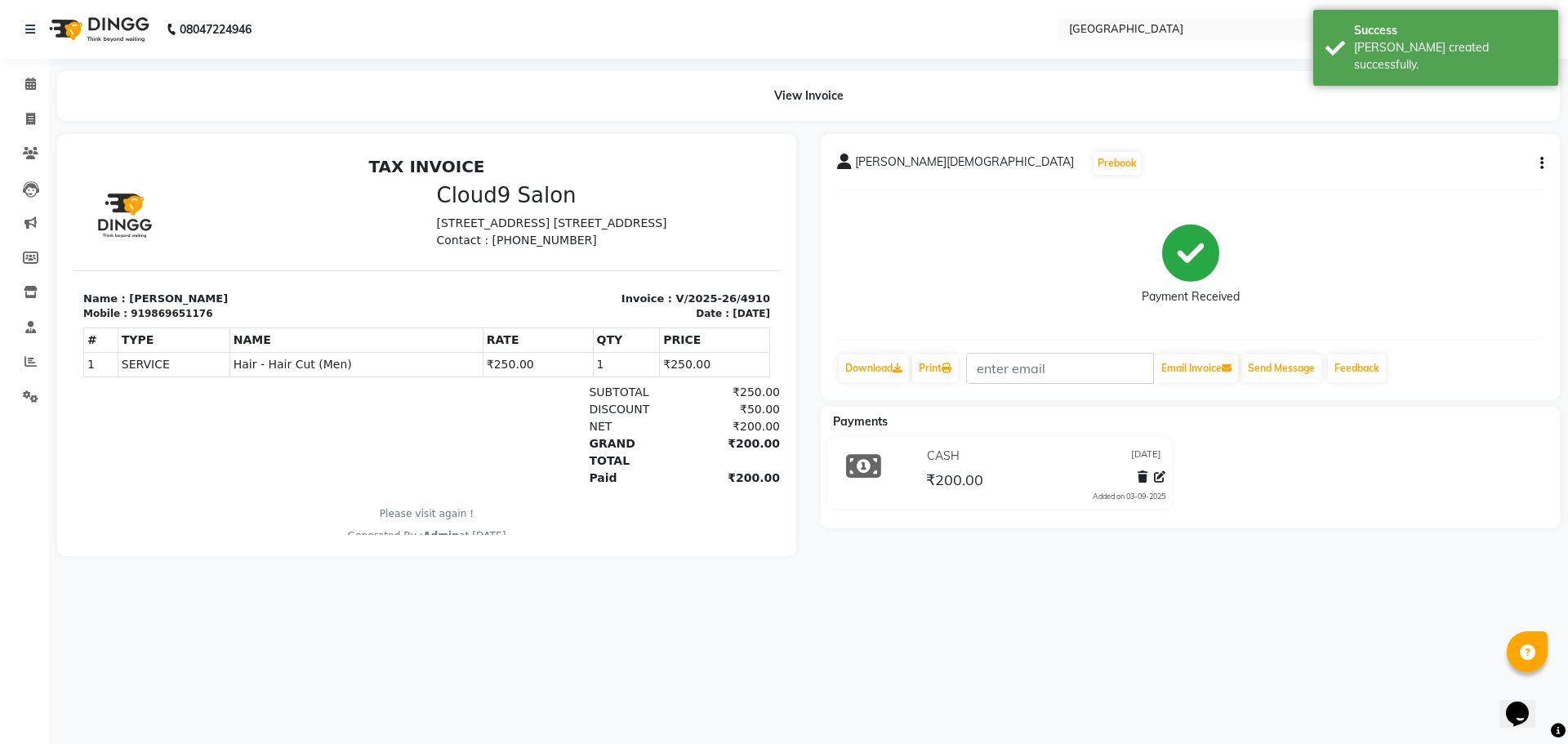
click at [1540, 163] on icon "button" at bounding box center [1541, 163] width 3 height 1
click at [1437, 181] on div "Edit Invoice" at bounding box center [1461, 183] width 112 height 20
select select "service"
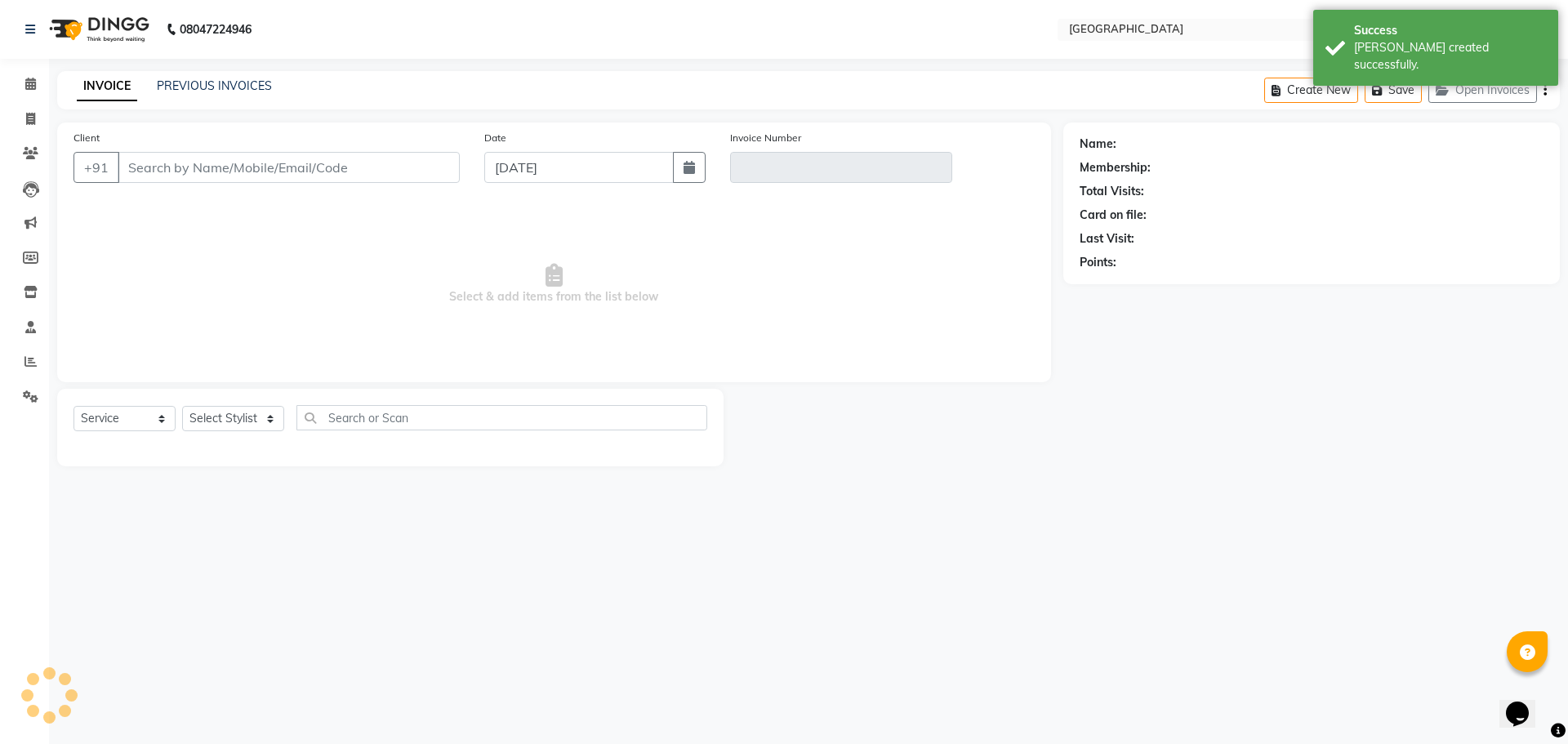
type input "9869651176"
type input "V/2025-26/4910"
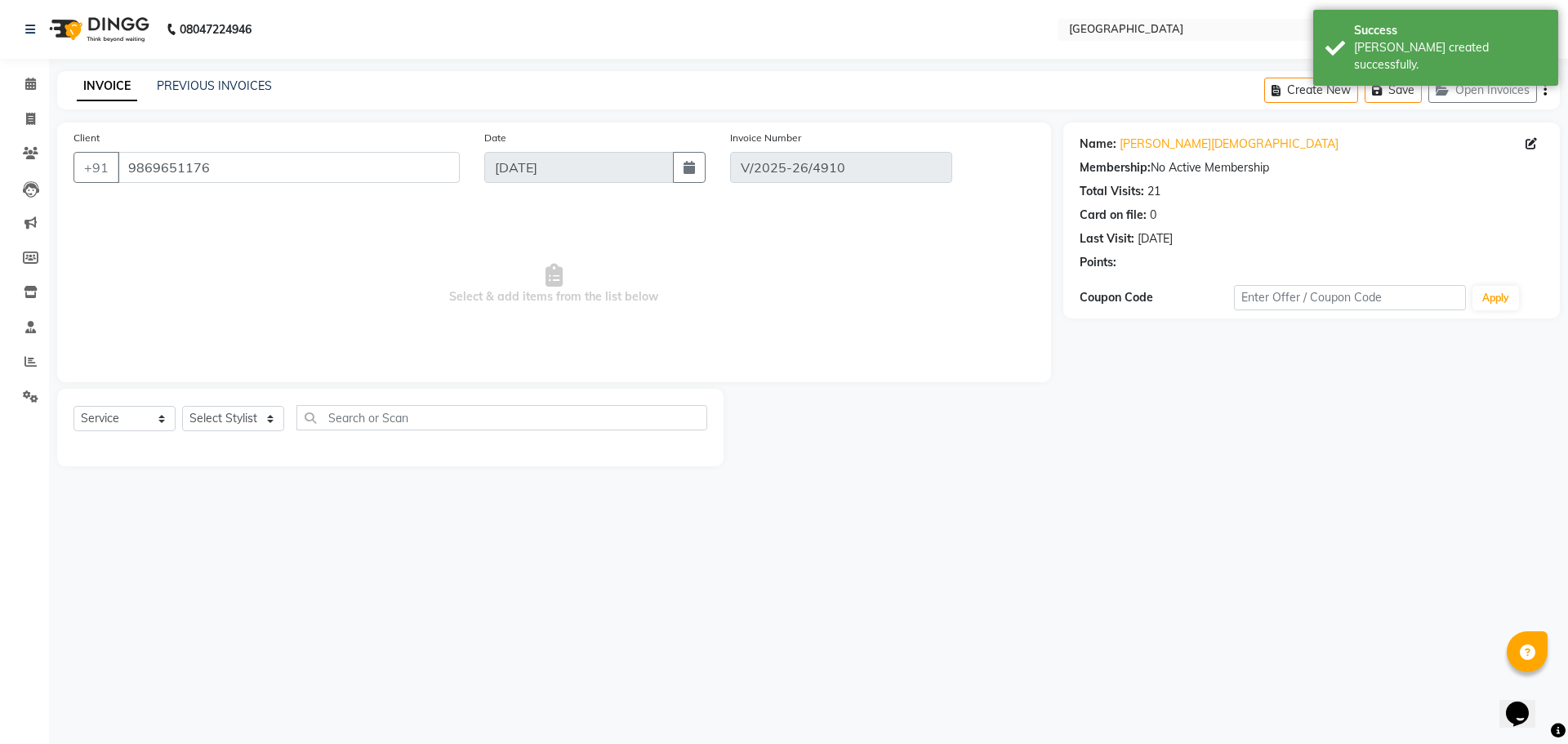
select select "select"
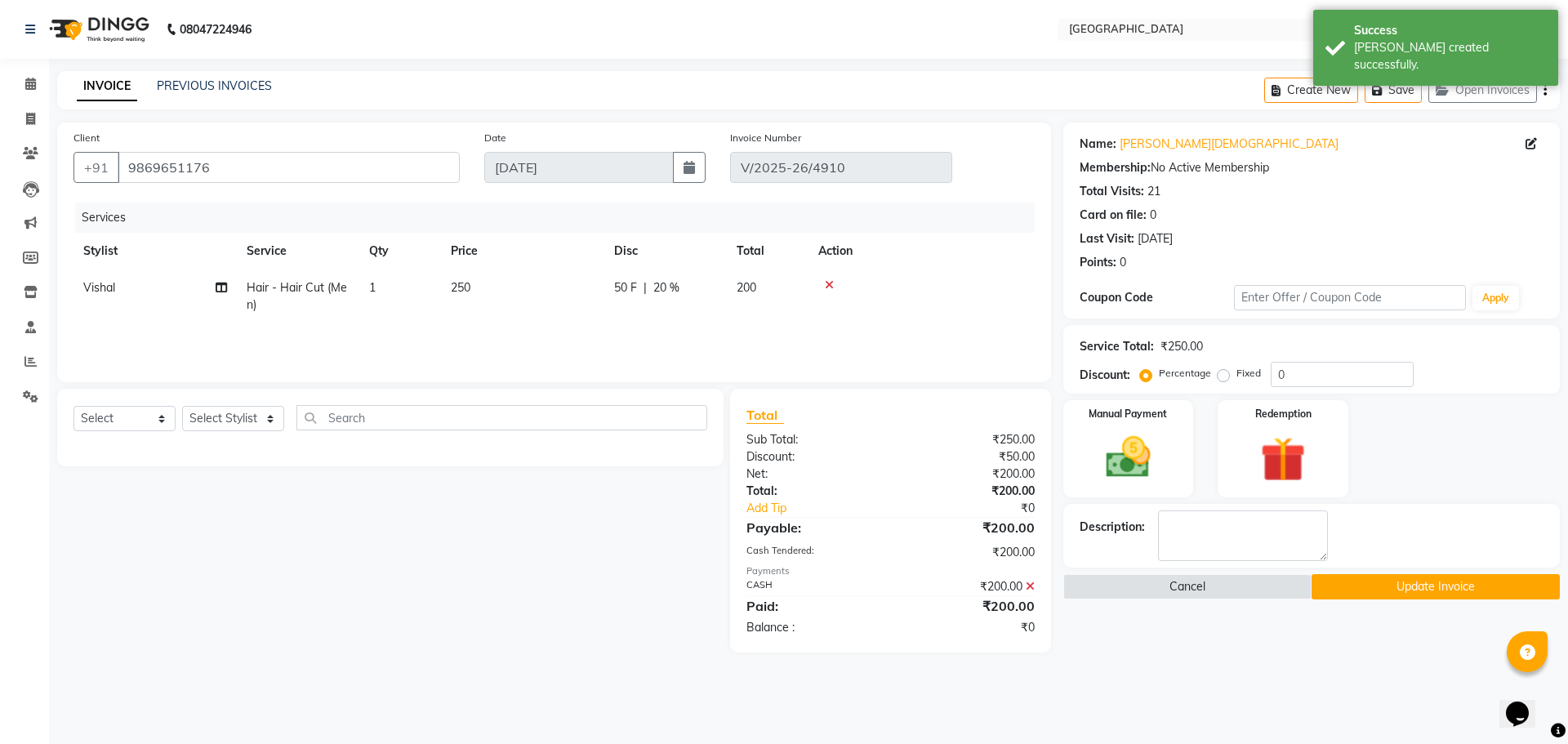
click at [1032, 586] on icon at bounding box center [1029, 586] width 9 height 11
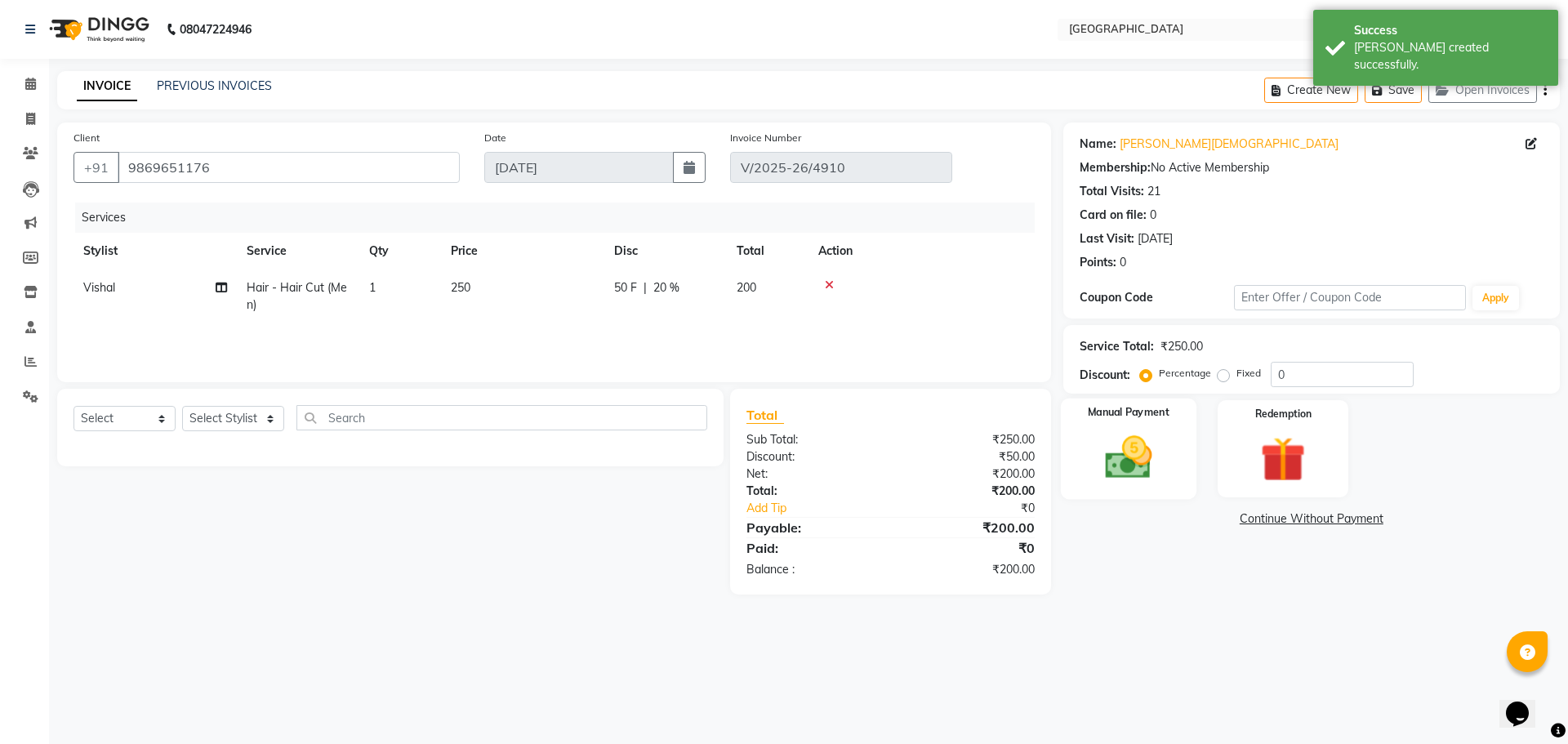
click at [1126, 467] on img at bounding box center [1128, 457] width 76 height 54
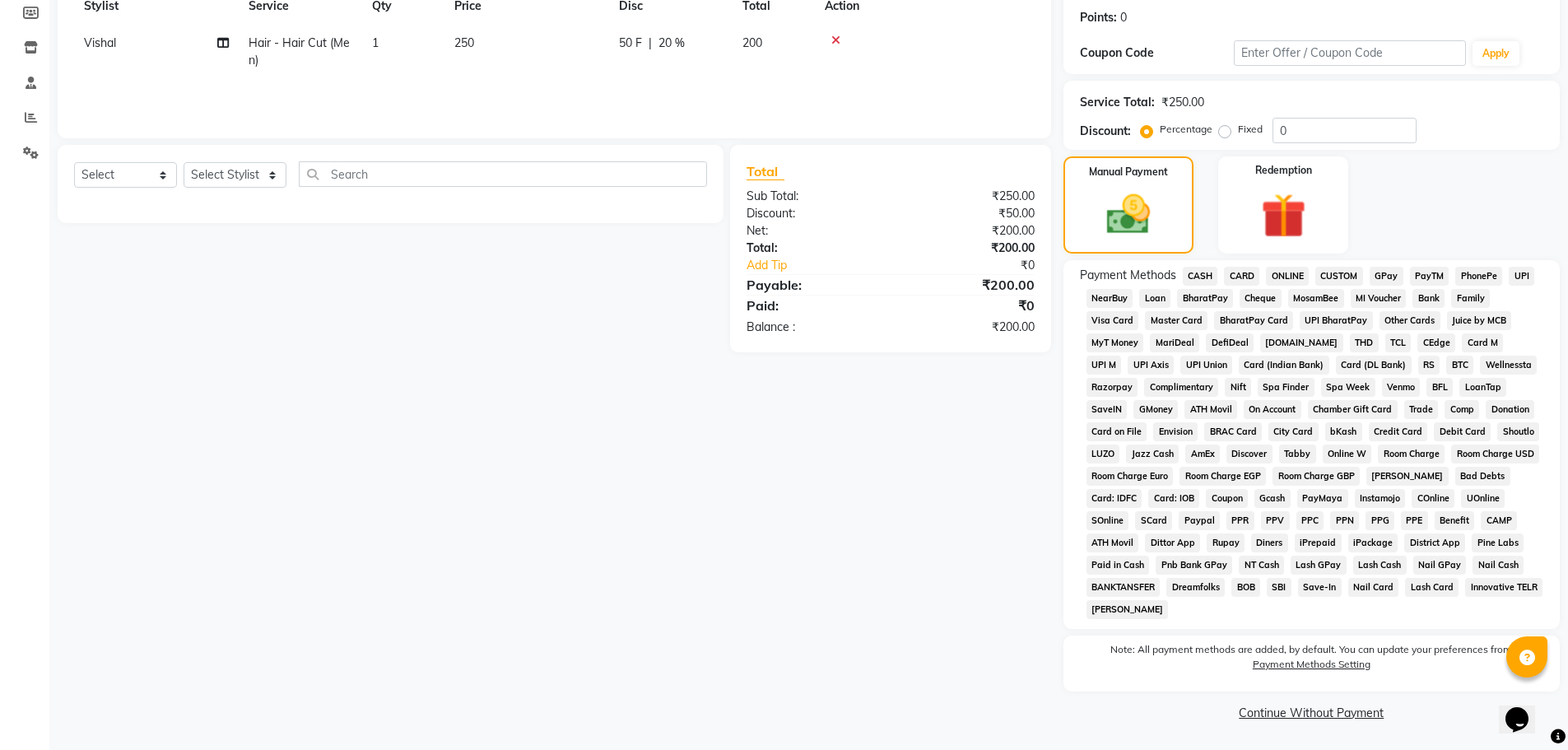
scroll to position [82, 0]
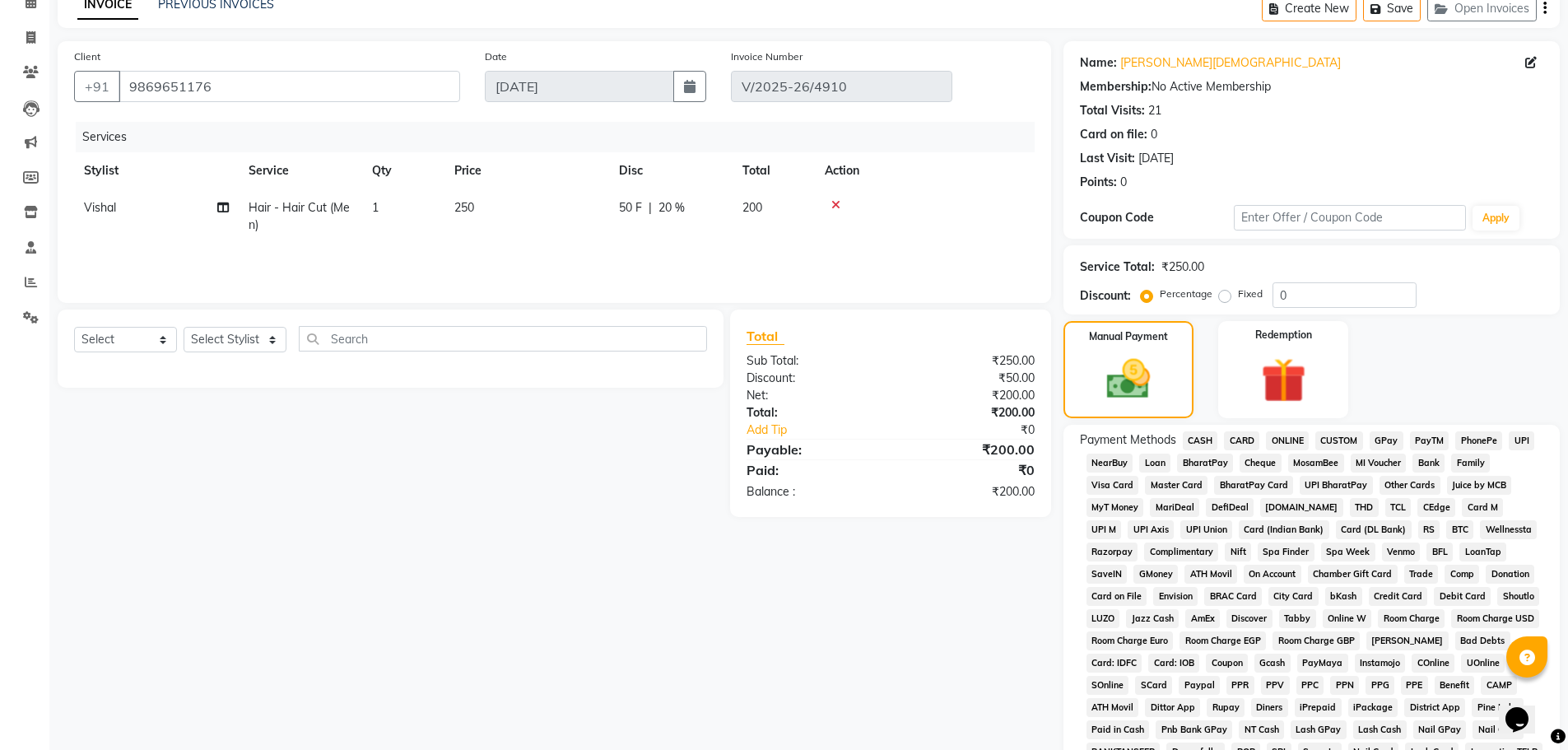
click at [667, 220] on td "50 F | 20 %" at bounding box center [670, 216] width 124 height 55
select select "6520"
click at [710, 214] on input "50" at bounding box center [721, 212] width 50 height 26
type input "70"
click at [852, 253] on div "Services Stylist Service Qty Price Disc Total Action Vishal Hair - Hair Cut (Me…" at bounding box center [554, 204] width 961 height 165
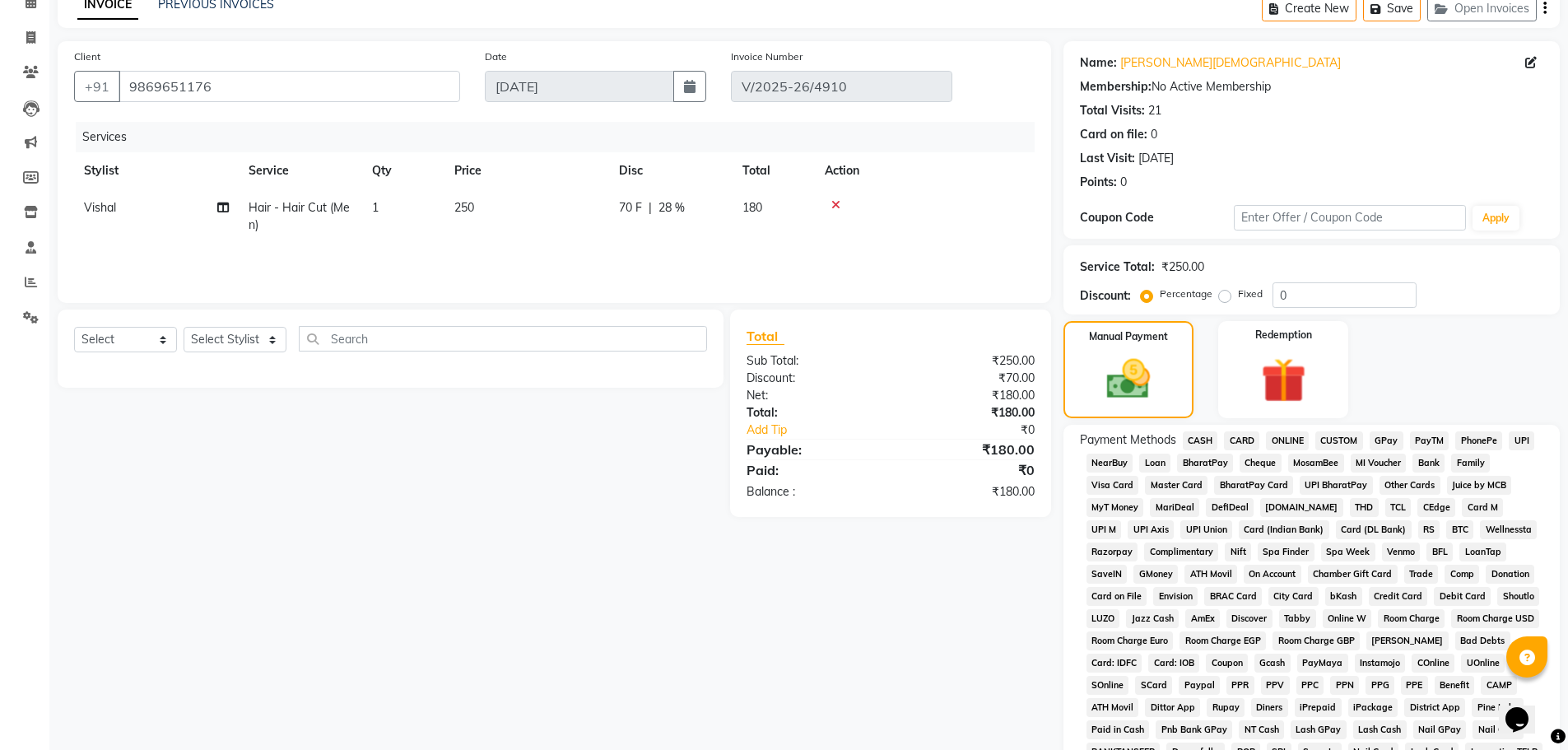
click at [1202, 442] on span "CASH" at bounding box center [1200, 441] width 35 height 19
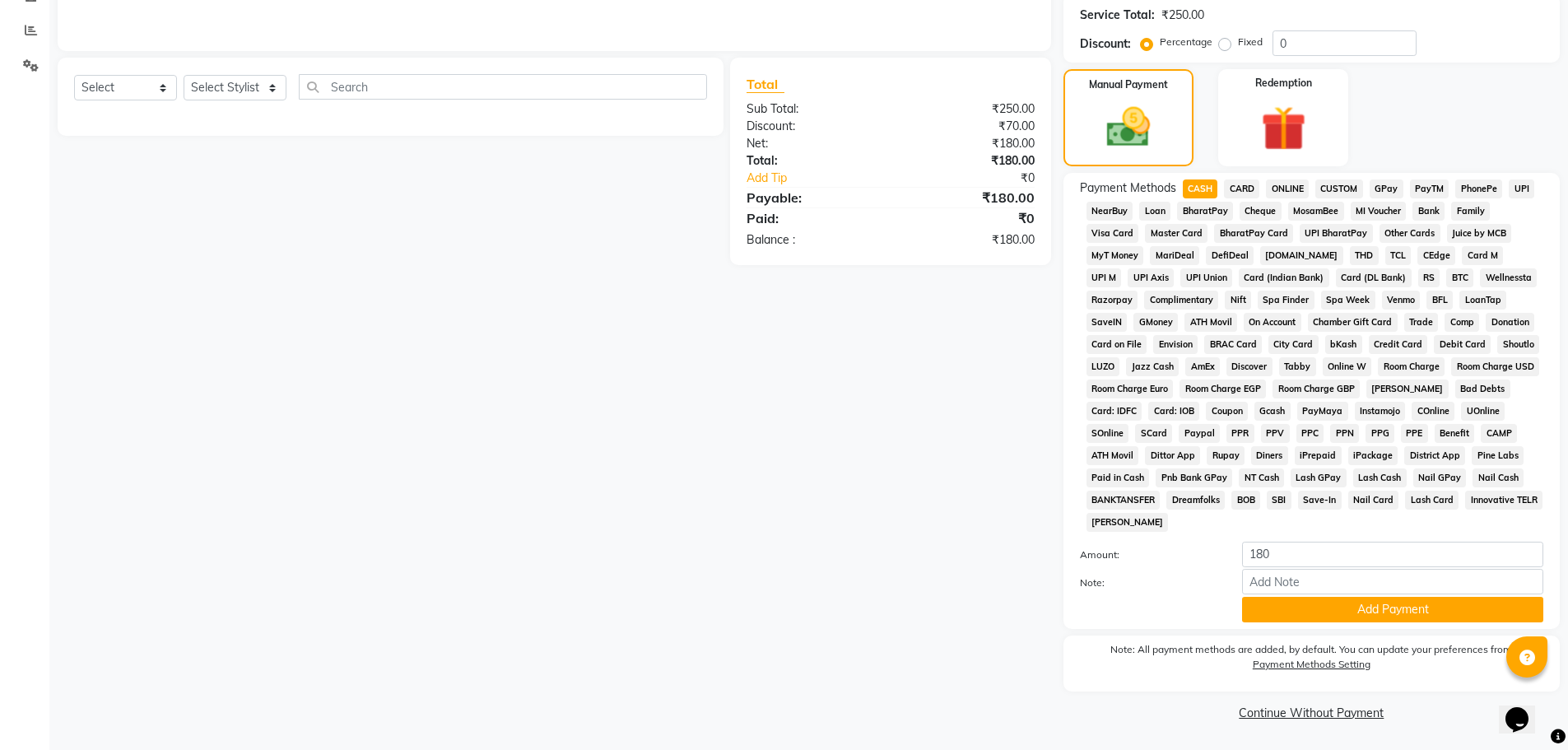
drag, startPoint x: 1361, startPoint y: 612, endPoint x: 1361, endPoint y: 626, distance: 14.0
click at [1362, 611] on button "Add Payment" at bounding box center [1393, 609] width 302 height 26
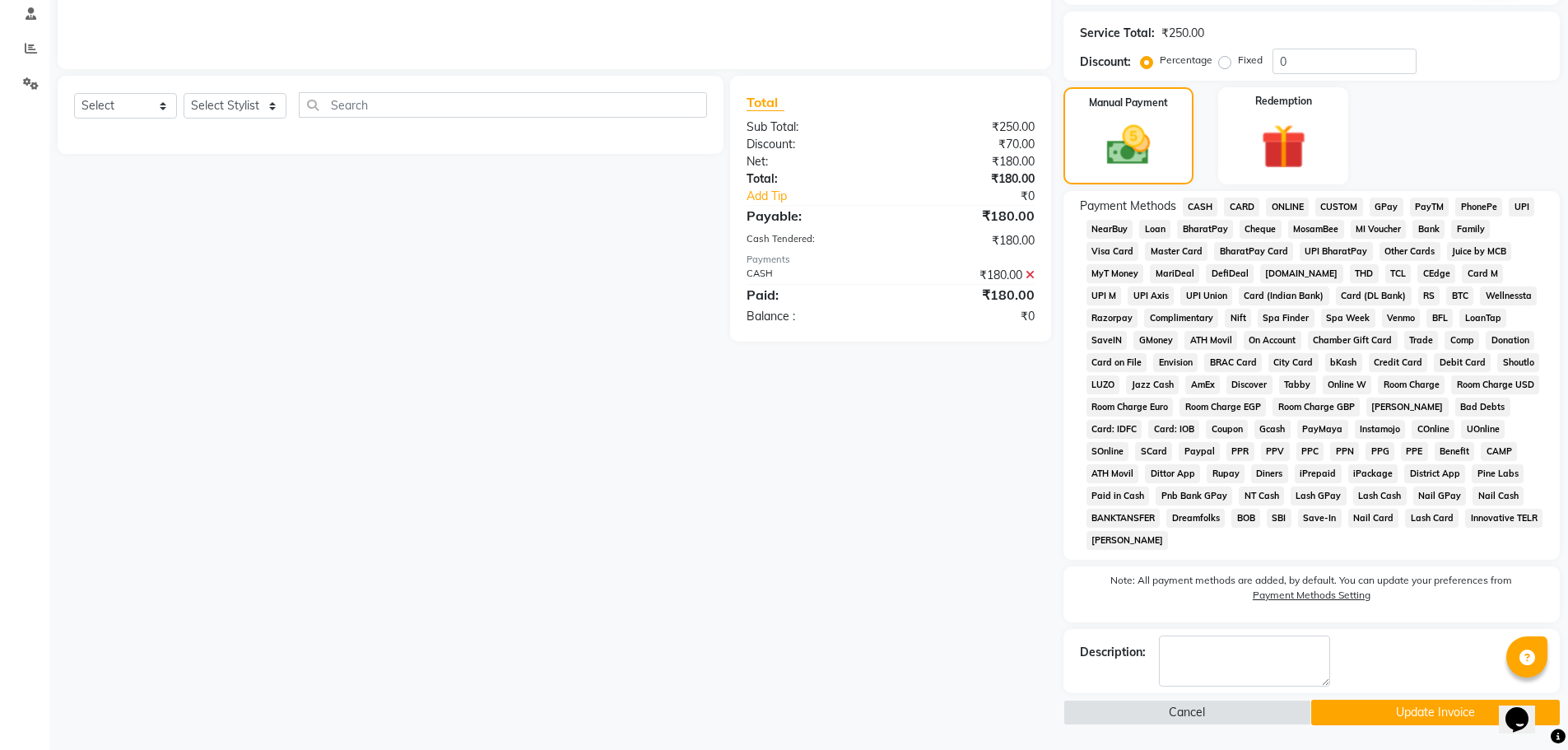
scroll to position [316, 0]
click at [1392, 703] on button "Update Invoice" at bounding box center [1436, 712] width 249 height 26
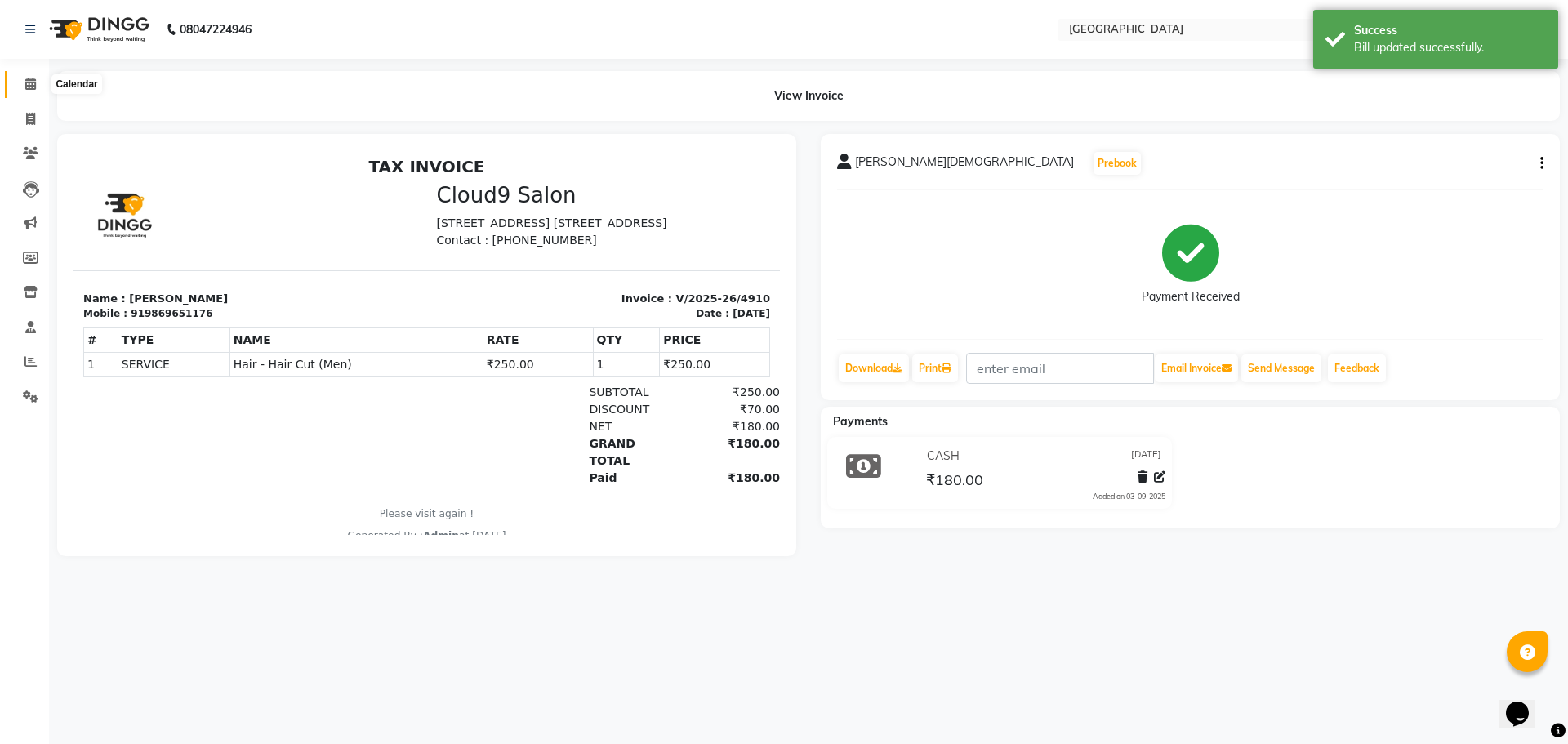
click at [28, 80] on icon at bounding box center [30, 84] width 10 height 12
